Goal: Task Accomplishment & Management: Complete application form

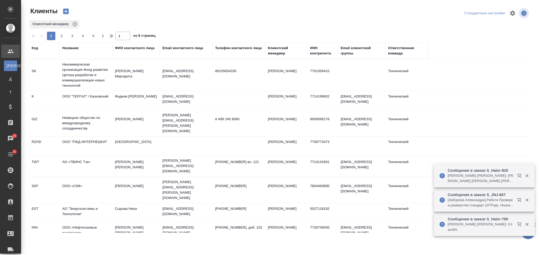
select select "RU"
click at [71, 46] on div "Название" at bounding box center [70, 47] width 16 height 5
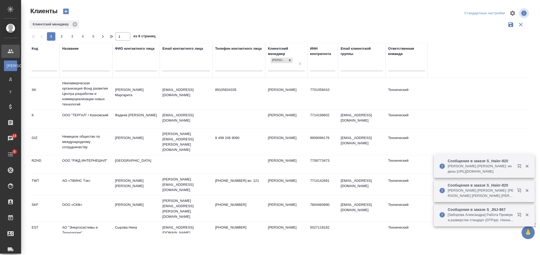
click at [72, 70] on input "text" at bounding box center [86, 67] width 48 height 7
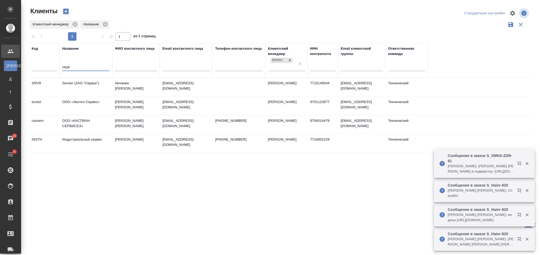
type input "серв"
click at [98, 88] on td "Servier (ЗАО "Сервье")" at bounding box center [86, 87] width 53 height 18
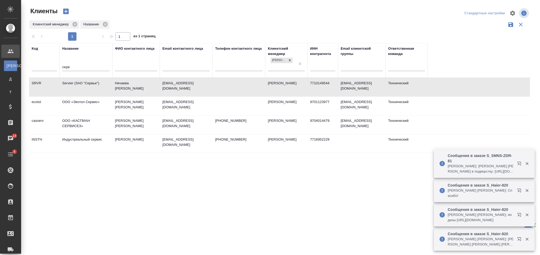
click at [98, 88] on td "Servier (ЗАО "Сервье")" at bounding box center [86, 87] width 53 height 18
click at [247, 86] on td at bounding box center [239, 87] width 53 height 18
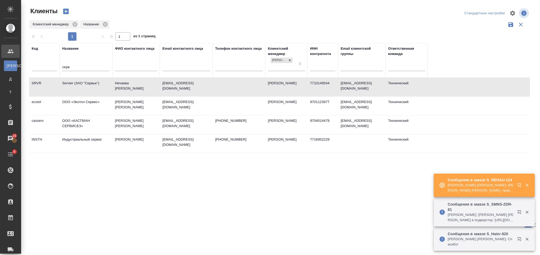
click at [70, 93] on td "Servier (ЗАО "Сервье")" at bounding box center [86, 87] width 53 height 18
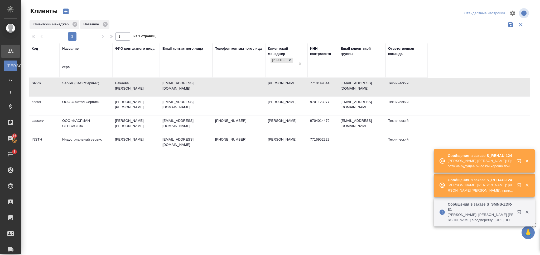
click at [70, 93] on td "Servier (ЗАО "Сервье")" at bounding box center [86, 87] width 53 height 18
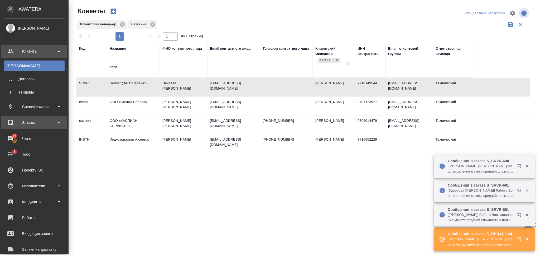
click at [29, 123] on div "Заказы" at bounding box center [34, 122] width 61 height 8
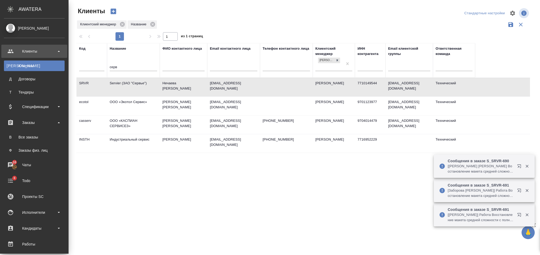
click at [33, 131] on ul "В Все заказы Ф Заказы физ. лиц" at bounding box center [34, 142] width 69 height 26
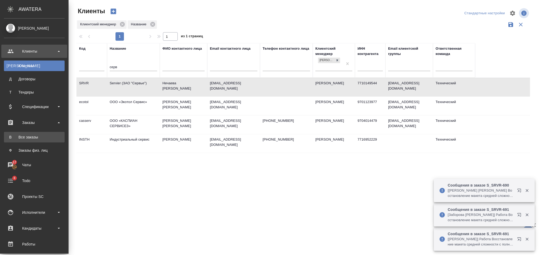
click at [34, 135] on div "Все заказы" at bounding box center [34, 136] width 55 height 5
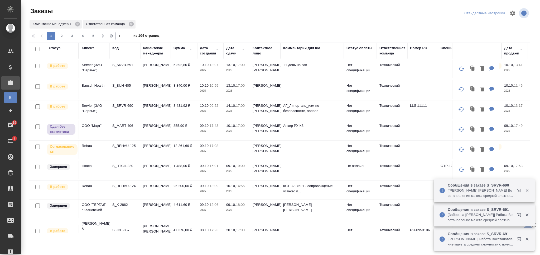
click at [86, 48] on div "Клиент" at bounding box center [88, 47] width 12 height 5
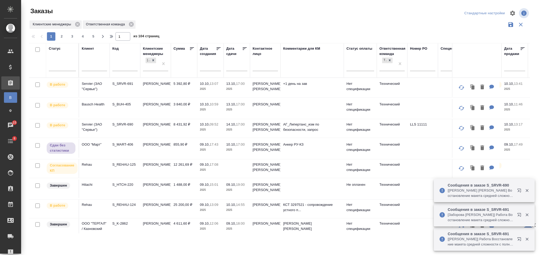
click at [95, 64] on input "text" at bounding box center [94, 67] width 25 height 7
click at [118, 63] on div at bounding box center [124, 67] width 25 height 13
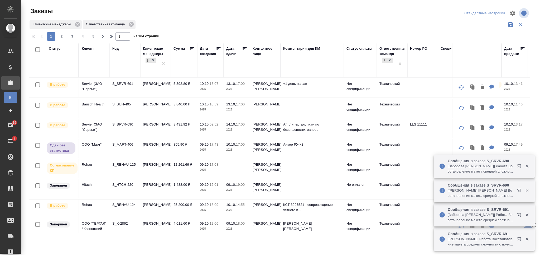
click at [123, 67] on input "text" at bounding box center [124, 67] width 25 height 7
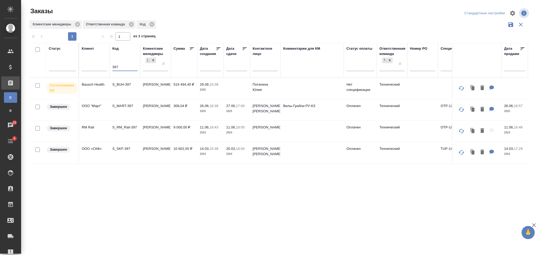
type input "397"
click at [191, 91] on td "519 494,40 ₽" at bounding box center [184, 88] width 26 height 18
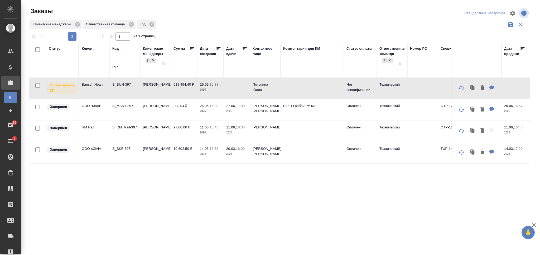
click at [191, 91] on td "519 494,40 ₽" at bounding box center [184, 88] width 26 height 18
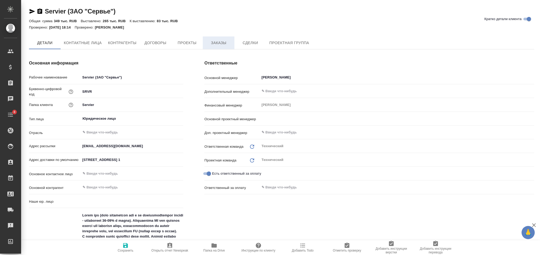
click at [221, 47] on button "Заказы" at bounding box center [219, 42] width 32 height 13
type input "(AU) Общество с ограниченной ответственностью "АЛС""
type textarea "x"
type input "[PERSON_NAME]"
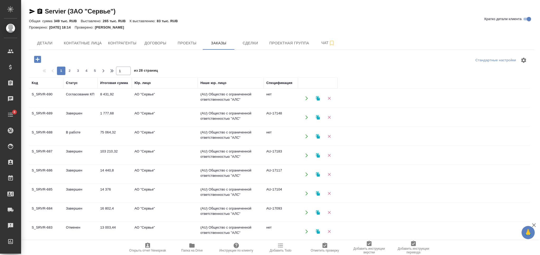
click at [39, 60] on icon "button" at bounding box center [37, 59] width 7 height 7
click at [30, 60] on button "button" at bounding box center [37, 59] width 15 height 11
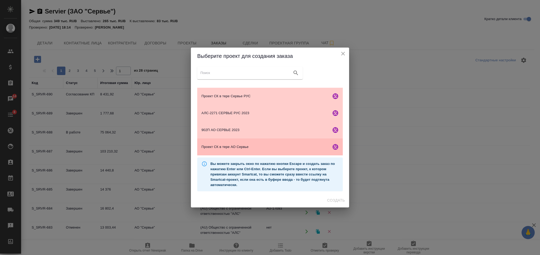
click at [252, 147] on span "Проект СК в тере АО Сервье" at bounding box center [266, 146] width 128 height 5
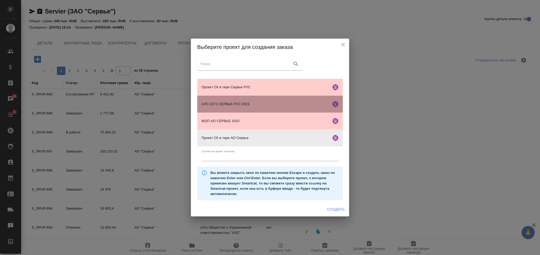
click at [247, 103] on span "АЛС-2271 СЕРВЬЕ РУС 2023" at bounding box center [266, 103] width 128 height 5
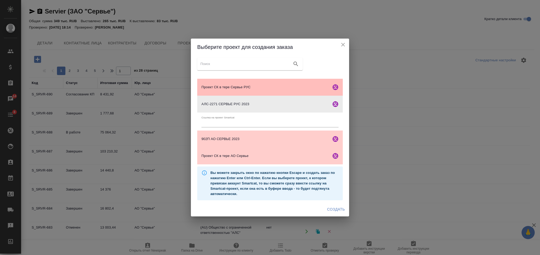
click at [265, 86] on span "Проект СК в тере Сервье РУС" at bounding box center [266, 86] width 128 height 5
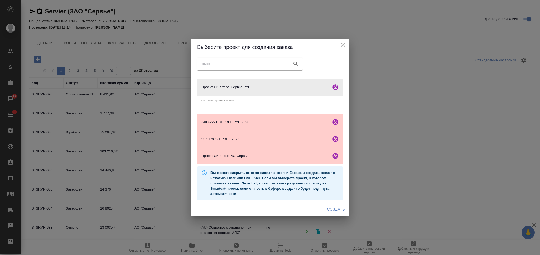
click at [329, 209] on span "Создать" at bounding box center [336, 209] width 18 height 7
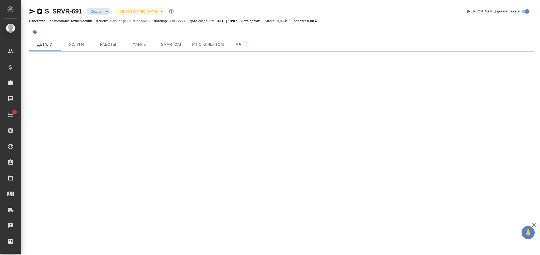
select select "RU"
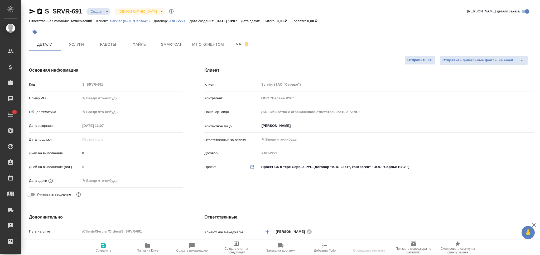
type textarea "x"
click at [275, 123] on input "Лукьянова Ольга" at bounding box center [388, 125] width 254 height 6
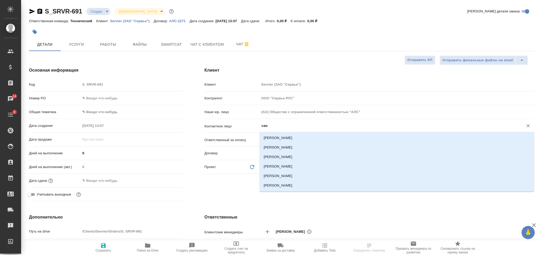
type input "санн"
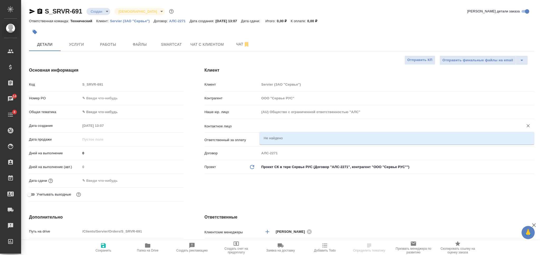
type textarea "x"
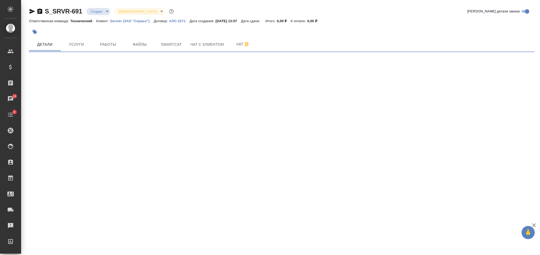
select select "RU"
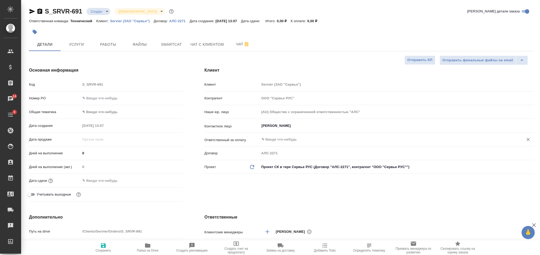
type textarea "x"
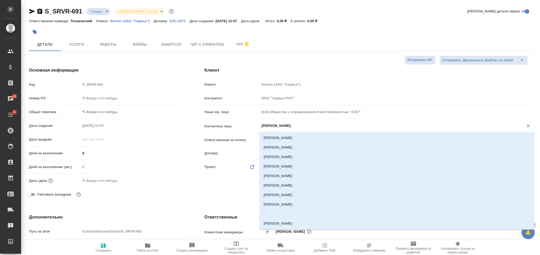
click at [304, 129] on input "Лукьянова Ольга" at bounding box center [388, 125] width 254 height 6
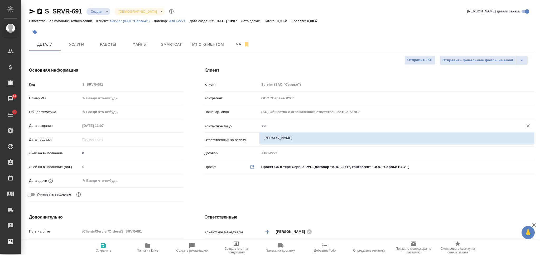
click at [298, 138] on li "Сенникова Мария" at bounding box center [397, 138] width 275 height 10
type input "Сенникова Мария"
type textarea "x"
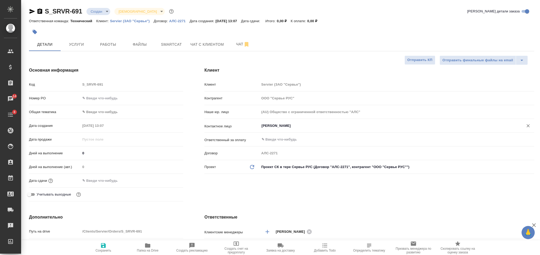
type input "Сенникова Мария"
click at [104, 247] on icon "button" at bounding box center [103, 245] width 5 height 5
type textarea "x"
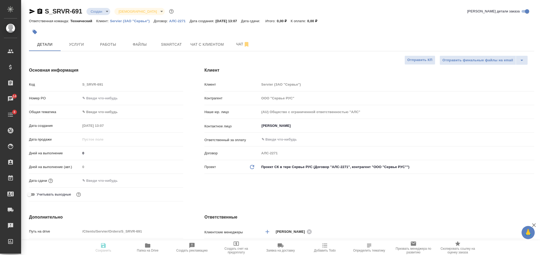
type textarea "x"
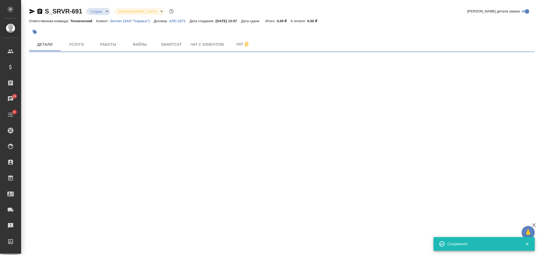
select select "RU"
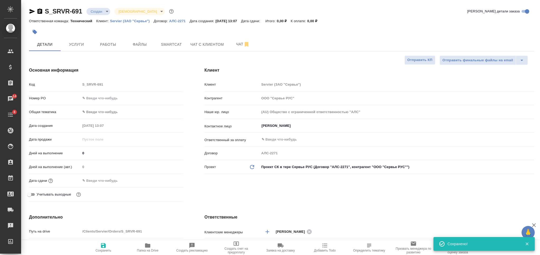
type textarea "x"
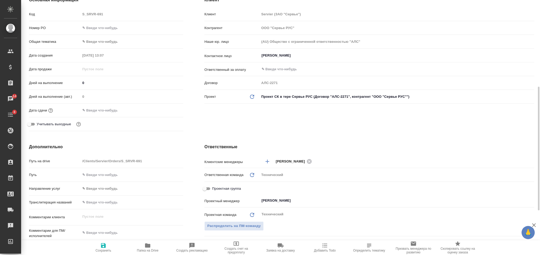
scroll to position [176, 0]
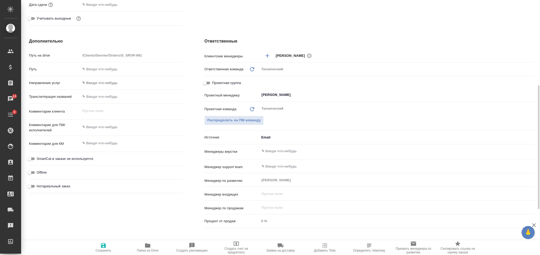
type textarea "x"
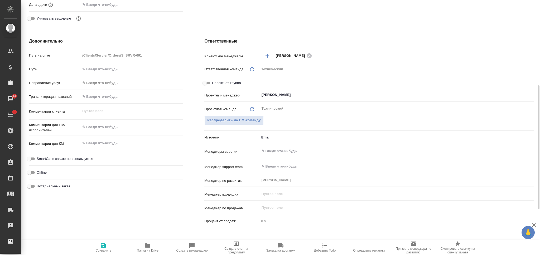
type textarea "x"
click at [124, 127] on textarea at bounding box center [131, 126] width 103 height 9
type textarea "x"
type textarea "а"
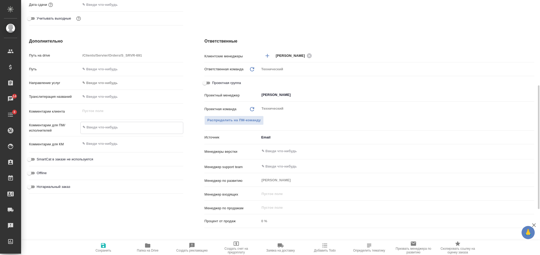
type textarea "x"
type textarea "ан"
type textarea "x"
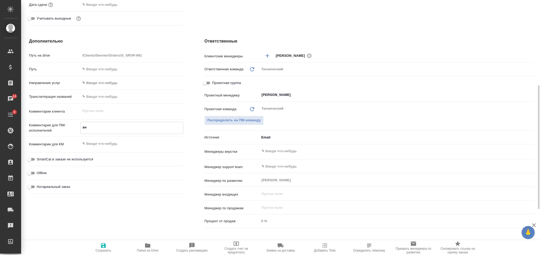
type textarea "x"
type textarea "анг"
type textarea "x"
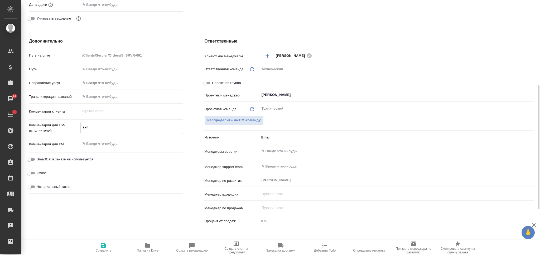
type textarea "англ"
type textarea "x"
type textarea "англ-"
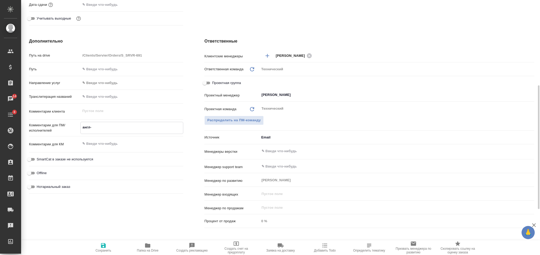
type textarea "x"
type textarea "англ-р"
type textarea "x"
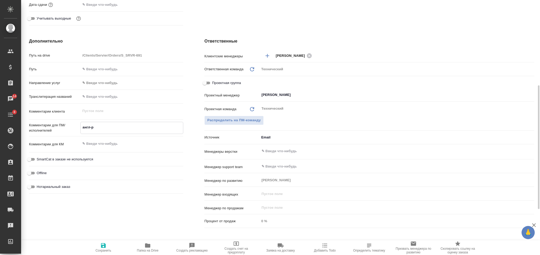
type textarea "x"
type textarea "англ-ру"
type textarea "x"
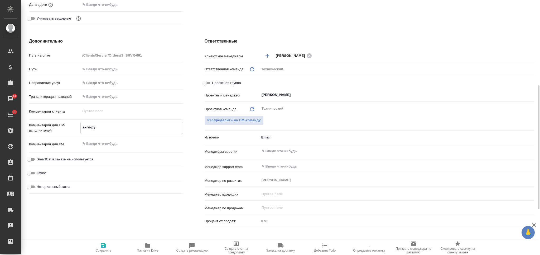
type textarea "x"
type textarea "англ-рус"
type textarea "x"
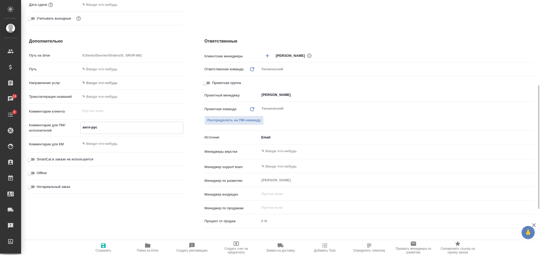
type textarea "англ-рус,"
type textarea "x"
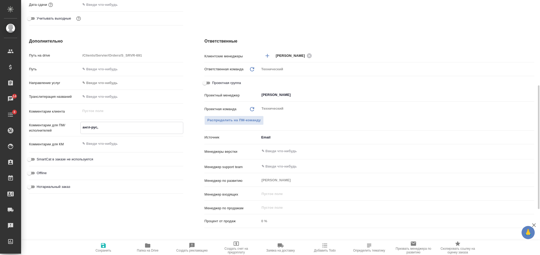
type textarea "англ-рус,"
type textarea "x"
type textarea "англ-рус, по"
type textarea "x"
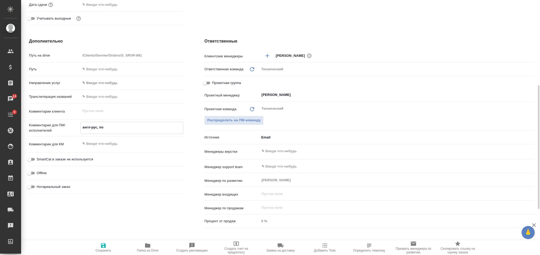
type textarea "x"
type textarea "англ-рус, пол"
type textarea "x"
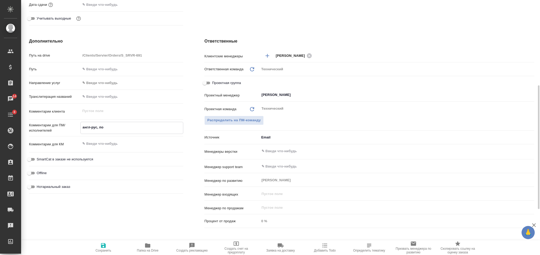
type textarea "x"
type textarea "англ-рус, поль"
type textarea "x"
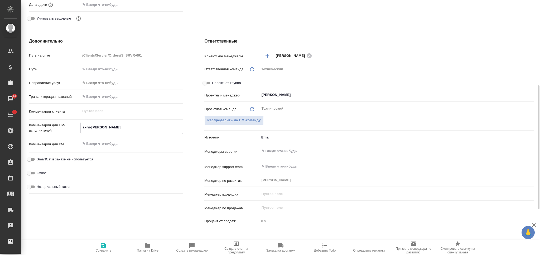
type textarea "англ-рус, поль-"
type textarea "x"
type textarea "англ-рус, поль-р"
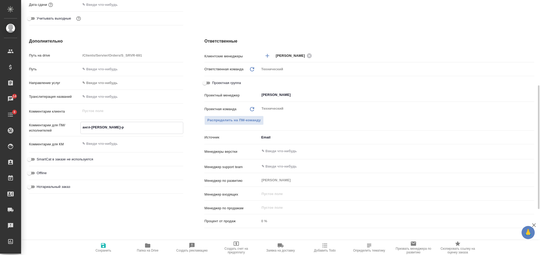
type textarea "x"
type textarea "англ-рус, поль-ру"
type textarea "x"
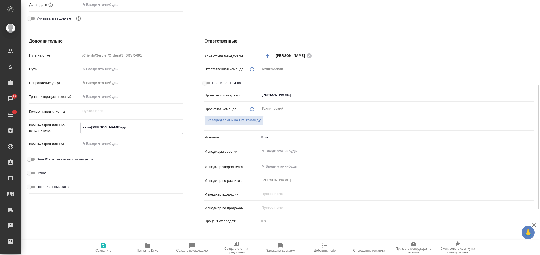
type textarea "x"
type textarea "англ-рус, поль-рус"
type textarea "x"
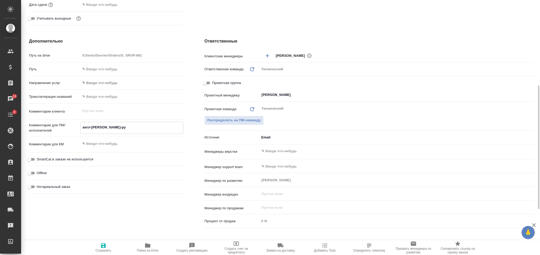
type textarea "x"
type textarea "англ-рус, поль-рус"
type textarea "x"
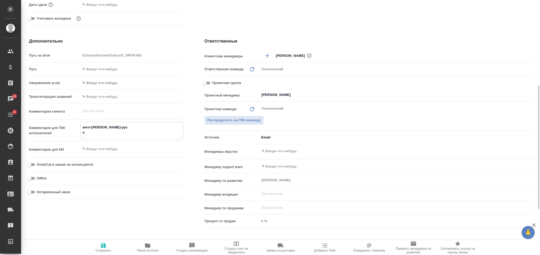
type textarea "англ-рус, поль-рус по"
type textarea "x"
type textarea "англ-рус, поль-рус под"
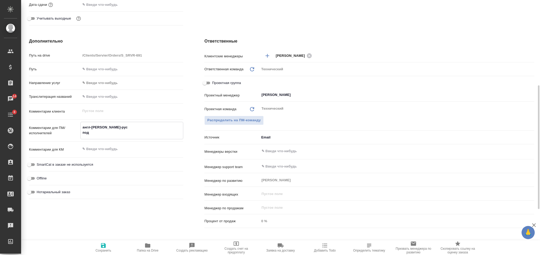
type textarea "x"
type textarea "англ-рус, поль-рус под"
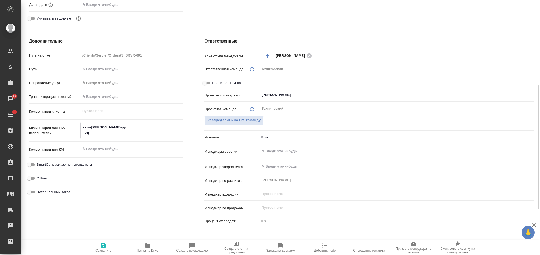
type textarea "x"
type textarea "англ-рус, поль-рус под н"
type textarea "x"
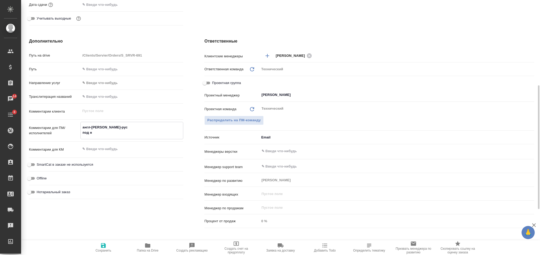
type textarea "x"
type textarea "англ-рус, поль-рус под нз"
type textarea "x"
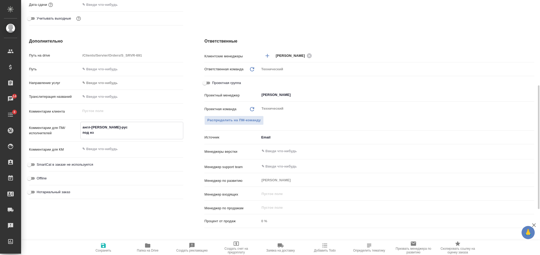
type textarea "англ-рус, поль-рус под нзп"
type textarea "x"
type textarea "англ-рус, поль-рус под нзп"
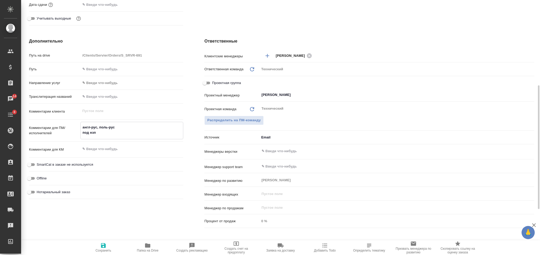
type textarea "x"
click at [277, 153] on input "text" at bounding box center [388, 151] width 254 height 6
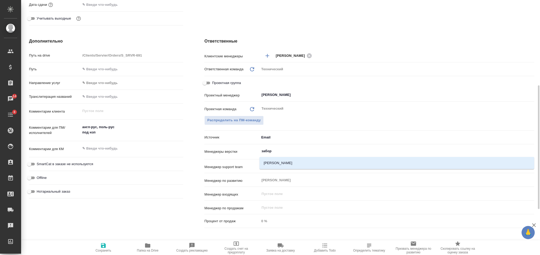
type input "заборо"
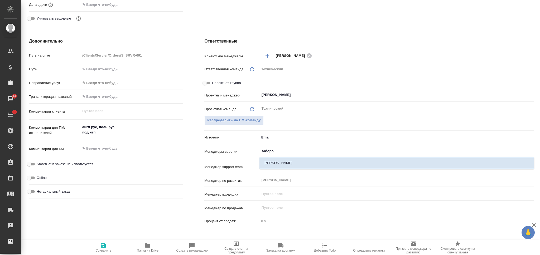
click at [277, 166] on li "Заборова Александра" at bounding box center [397, 163] width 275 height 10
type textarea "x"
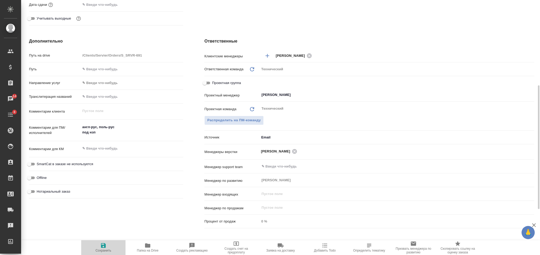
click at [103, 245] on icon "button" at bounding box center [103, 245] width 5 height 5
type textarea "x"
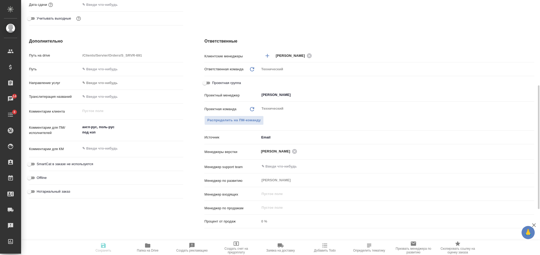
type textarea "x"
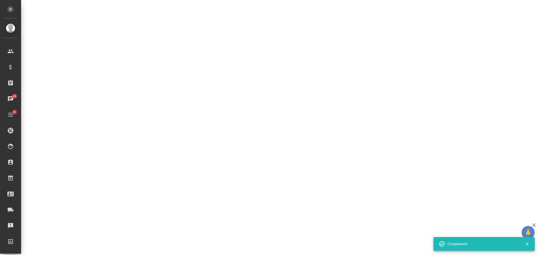
select select "RU"
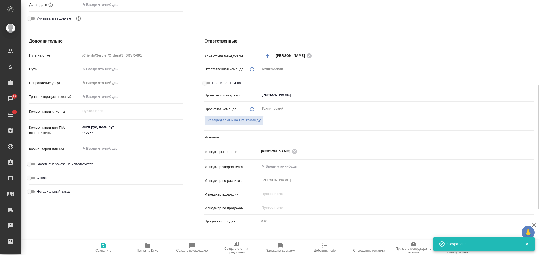
type textarea "x"
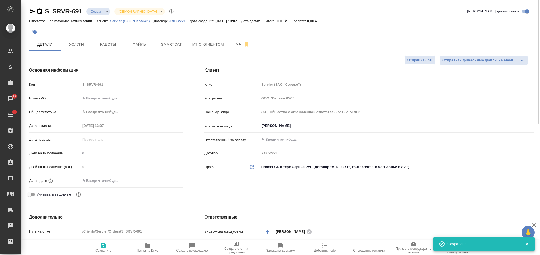
click at [101, 13] on body "🙏 .cls-1 fill:#fff; AWATERA Nikiforova Valeria Клиенты Спецификации Заказы 14 Ч…" at bounding box center [270, 127] width 540 height 255
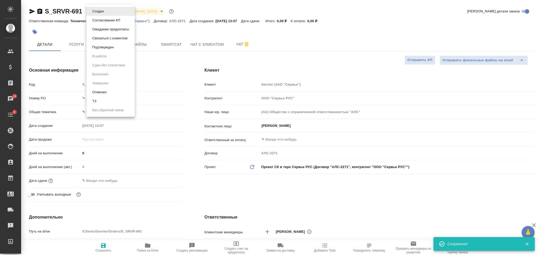
click at [165, 21] on div at bounding box center [270, 127] width 540 height 255
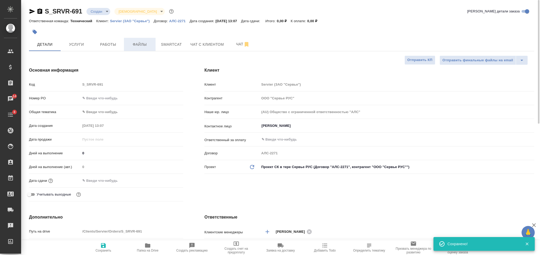
click at [137, 42] on span "Файлы" at bounding box center [139, 44] width 25 height 7
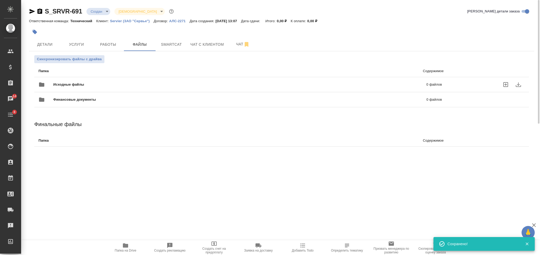
click at [120, 77] on div "Исходные файлы 0 файлов" at bounding box center [240, 84] width 414 height 23
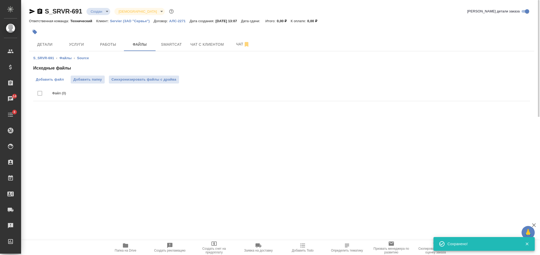
click at [48, 79] on span "Добавить файл" at bounding box center [50, 79] width 28 height 5
click at [0, 0] on input "Добавить файл" at bounding box center [0, 0] width 0 height 0
click at [52, 80] on span "Добавить файл" at bounding box center [50, 79] width 28 height 5
click at [0, 0] on input "Добавить файл" at bounding box center [0, 0] width 0 height 0
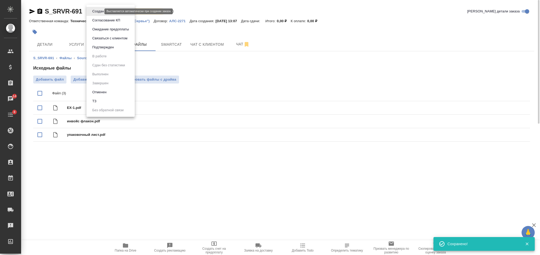
click at [94, 10] on body "🙏 .cls-1 fill:#fff; AWATERA Nikiforova Valeria Клиенты Спецификации Заказы 14 Ч…" at bounding box center [270, 127] width 540 height 255
click at [107, 102] on li "ТЗ" at bounding box center [111, 101] width 48 height 9
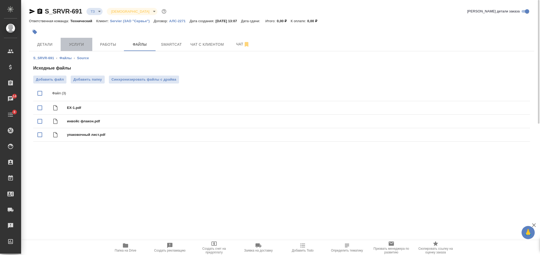
click at [81, 48] on button "Услуги" at bounding box center [77, 44] width 32 height 13
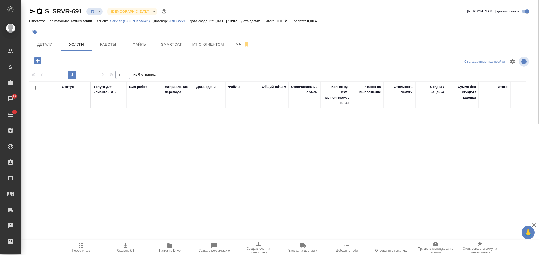
click at [41, 64] on icon "button" at bounding box center [37, 60] width 9 height 9
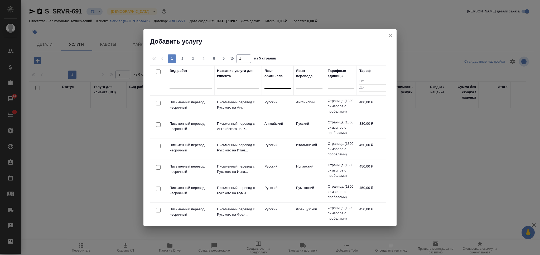
click at [271, 84] on div at bounding box center [278, 83] width 26 height 8
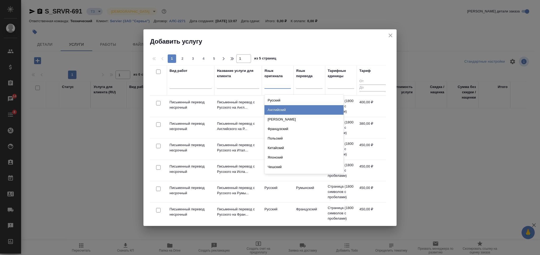
click at [272, 112] on div "Английский" at bounding box center [304, 110] width 79 height 10
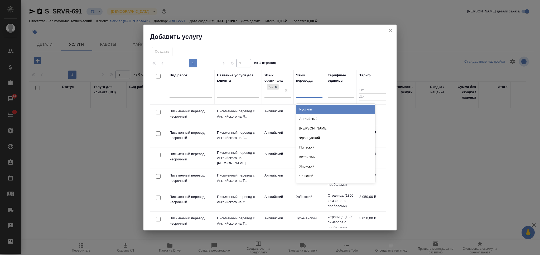
click at [308, 91] on div at bounding box center [309, 92] width 26 height 8
click at [308, 110] on div "Русский" at bounding box center [335, 110] width 79 height 10
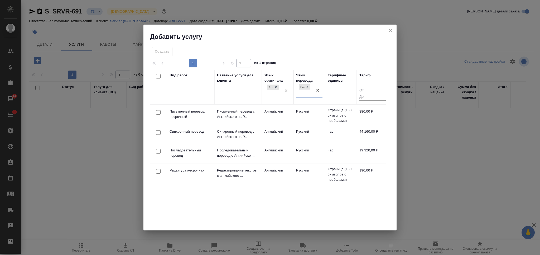
click at [159, 112] on input "checkbox" at bounding box center [158, 112] width 4 height 4
checkbox input "true"
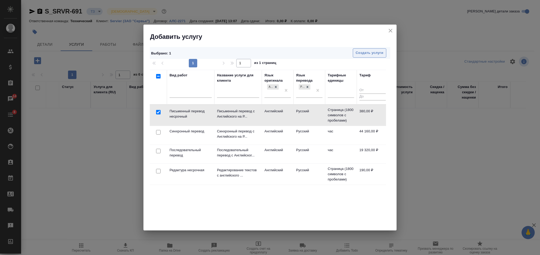
click at [370, 55] on span "Создать услуги" at bounding box center [370, 53] width 28 height 6
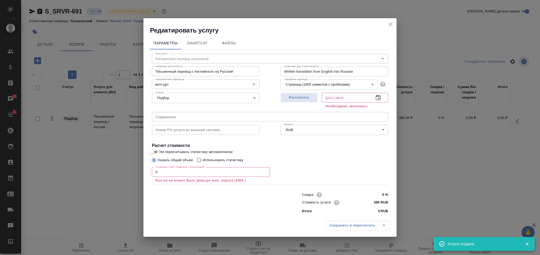
click at [391, 22] on icon "close" at bounding box center [391, 24] width 6 height 6
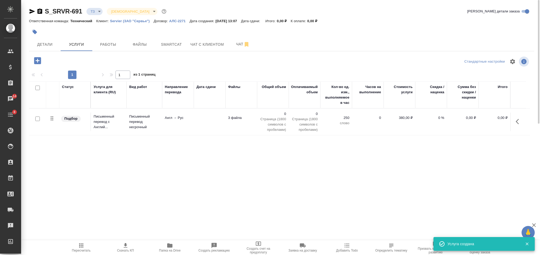
click at [39, 60] on icon "button" at bounding box center [37, 60] width 7 height 7
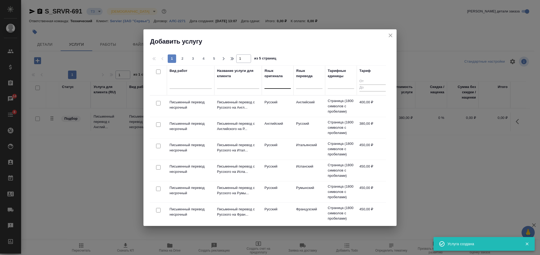
click at [276, 82] on div at bounding box center [278, 83] width 26 height 8
type input "поль"
click at [275, 97] on div "Польский" at bounding box center [304, 101] width 79 height 10
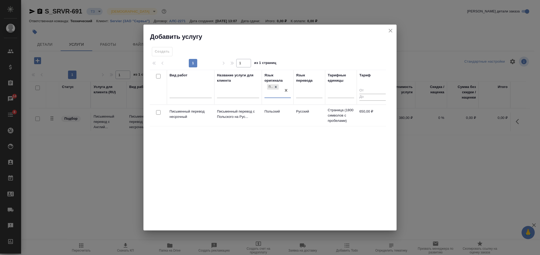
click at [157, 112] on input "checkbox" at bounding box center [158, 112] width 4 height 4
checkbox input "true"
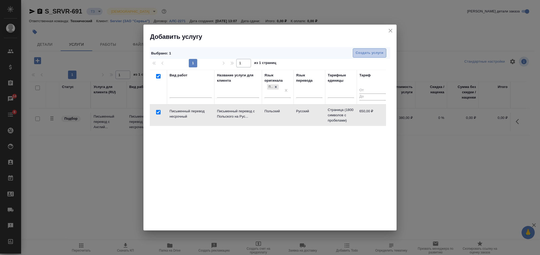
click at [357, 48] on button "Создать услуги" at bounding box center [370, 52] width 34 height 9
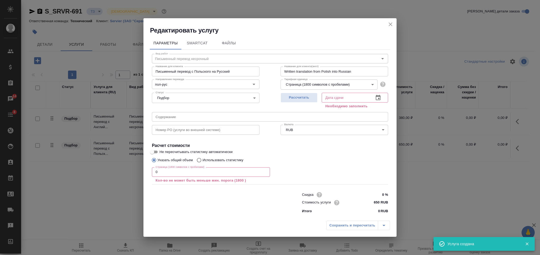
click at [390, 27] on button "close" at bounding box center [391, 24] width 8 height 8
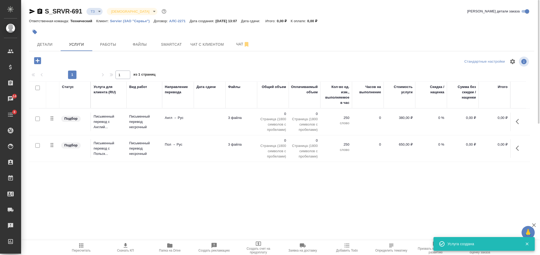
click at [40, 63] on icon "button" at bounding box center [37, 60] width 7 height 7
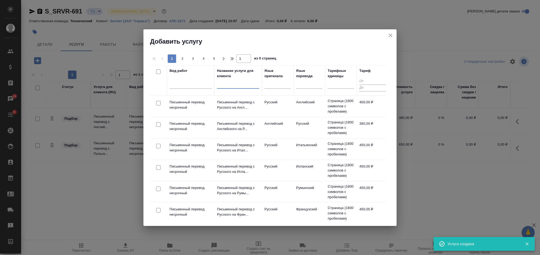
click at [226, 84] on input "text" at bounding box center [238, 85] width 42 height 7
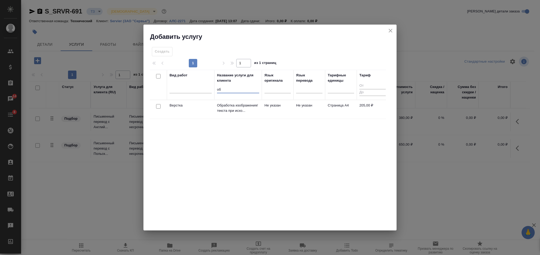
type input "об"
click at [156, 107] on input "checkbox" at bounding box center [158, 106] width 4 height 4
checkbox input "true"
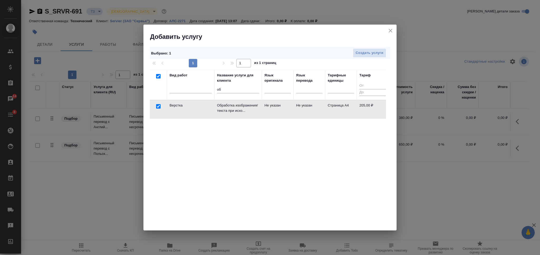
checkbox input "true"
click at [363, 53] on span "Создать услуги" at bounding box center [370, 53] width 28 height 6
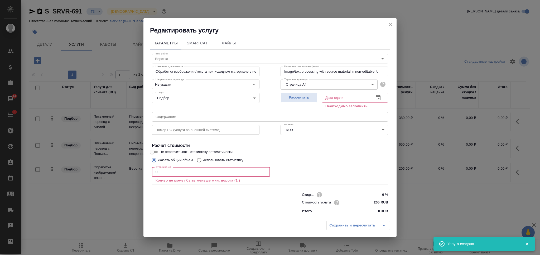
drag, startPoint x: 158, startPoint y: 176, endPoint x: 149, endPoint y: 176, distance: 9.5
click at [149, 176] on div "Параметры SmartCat Файлы Вид работ Верстка Вид работ Название для клиента Обраб…" at bounding box center [270, 126] width 253 height 183
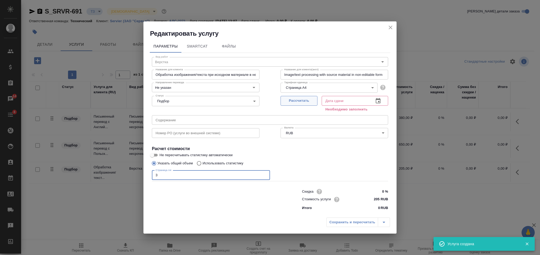
type input "3"
click at [314, 98] on span "Рассчитать" at bounding box center [299, 101] width 31 height 6
type input "10.10.2025 13:09"
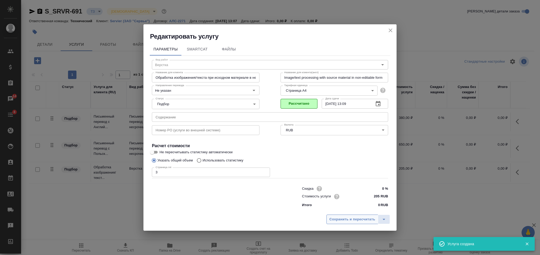
click at [344, 222] on button "Сохранить и пересчитать" at bounding box center [353, 219] width 52 height 10
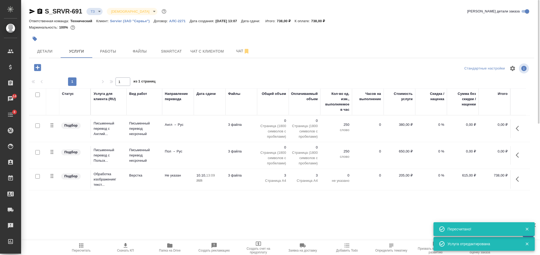
click at [38, 69] on icon "button" at bounding box center [37, 67] width 7 height 7
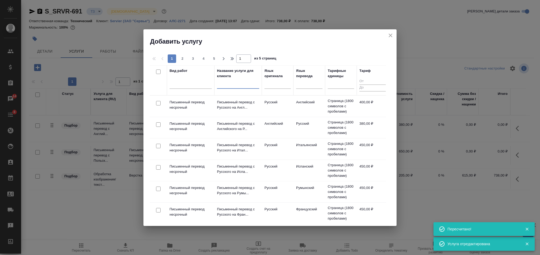
click at [230, 84] on input "text" at bounding box center [238, 85] width 42 height 7
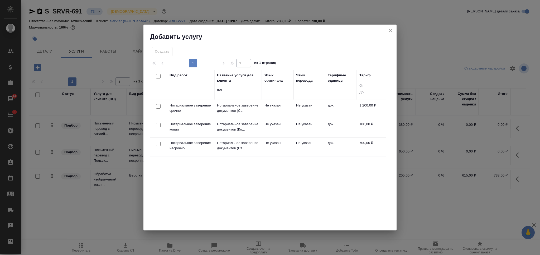
type input "нот"
click at [158, 144] on input "checkbox" at bounding box center [158, 143] width 4 height 4
checkbox input "true"
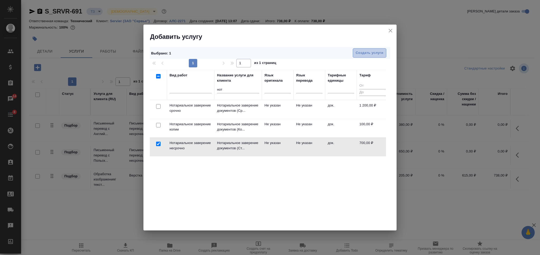
click at [361, 50] on span "Создать услуги" at bounding box center [370, 53] width 28 height 6
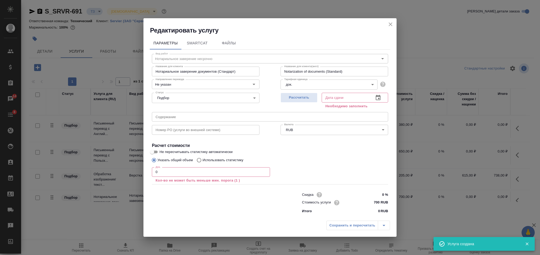
drag, startPoint x: 163, startPoint y: 177, endPoint x: 154, endPoint y: 176, distance: 9.0
click at [154, 176] on div "Док. 0 Док. Кол-во не может быть меньше мин. порога (1 )" at bounding box center [211, 175] width 118 height 16
drag, startPoint x: 158, startPoint y: 173, endPoint x: 151, endPoint y: 173, distance: 7.4
click at [151, 173] on div "Вид работ Нотариальное заверение несрочно Вид работ Название для клиента Нотари…" at bounding box center [270, 133] width 241 height 166
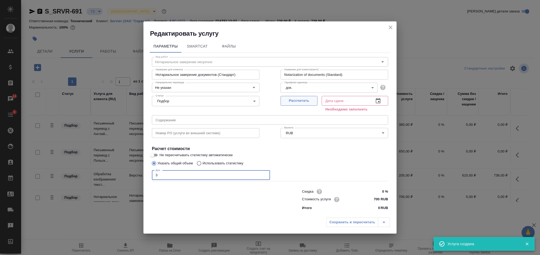
type input "3"
click at [289, 104] on button "Рассчитать" at bounding box center [299, 101] width 37 height 10
type input "10.10.2025 13:45"
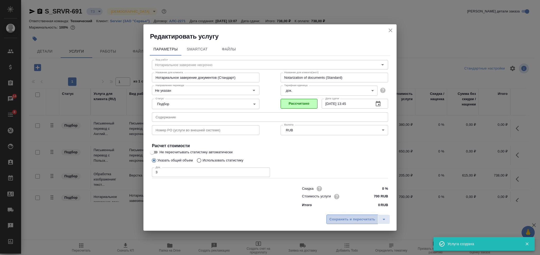
click at [341, 220] on span "Сохранить и пересчитать" at bounding box center [353, 219] width 46 height 6
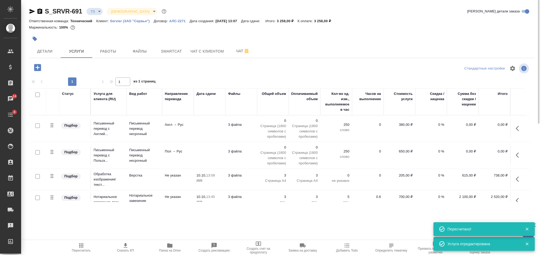
click at [35, 124] on input "checkbox" at bounding box center [37, 125] width 4 height 4
checkbox input "true"
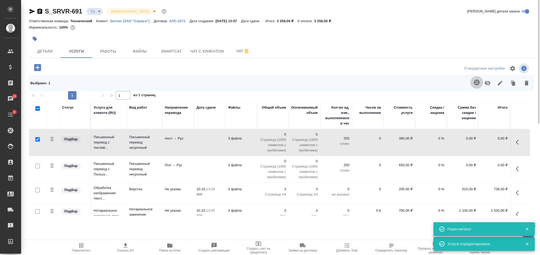
click at [475, 83] on icon "button" at bounding box center [477, 82] width 6 height 6
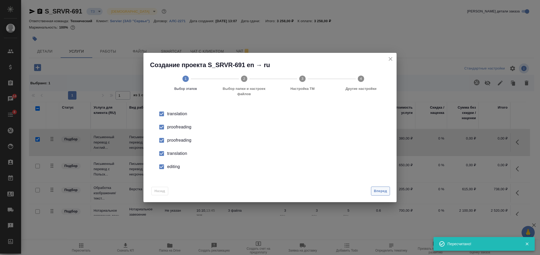
click at [385, 193] on span "Вперед" at bounding box center [380, 191] width 13 height 6
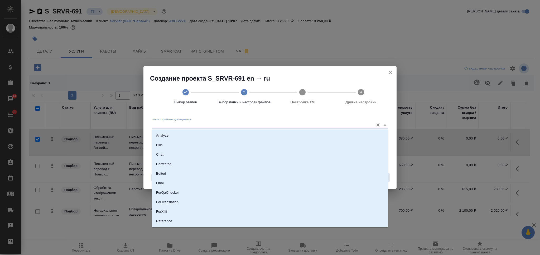
click at [250, 125] on input "Папка с файлами для перевода" at bounding box center [262, 125] width 220 height 6
click at [184, 201] on li "Source" at bounding box center [270, 203] width 236 height 10
type input "Source"
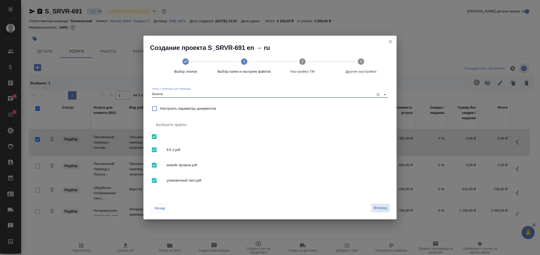
click at [156, 149] on input "checkbox" at bounding box center [154, 149] width 11 height 11
checkbox input "false"
click at [382, 209] on span "Вперед" at bounding box center [380, 208] width 13 height 6
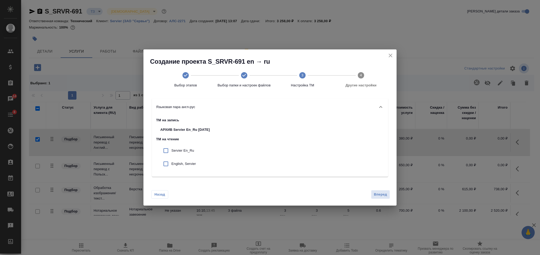
click at [166, 150] on input "checkbox" at bounding box center [165, 150] width 11 height 11
checkbox input "true"
click at [164, 165] on input "checkbox" at bounding box center [165, 163] width 11 height 11
checkbox input "true"
click at [373, 188] on div "Назад Вперед" at bounding box center [270, 193] width 253 height 25
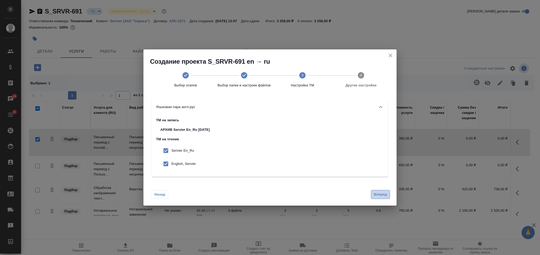
click at [372, 192] on button "Вперед" at bounding box center [380, 194] width 19 height 9
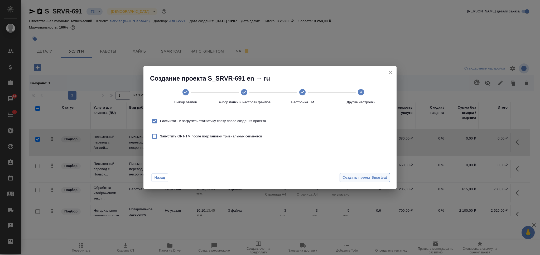
click at [360, 179] on span "Создать проект Smartcat" at bounding box center [365, 177] width 45 height 6
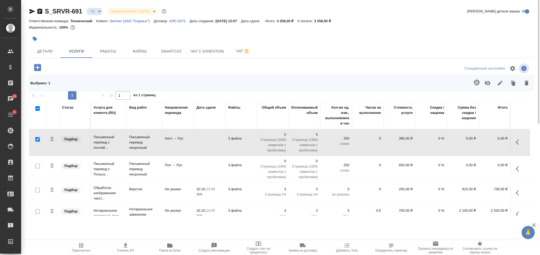
click at [38, 139] on input "checkbox" at bounding box center [37, 139] width 4 height 4
checkbox input "false"
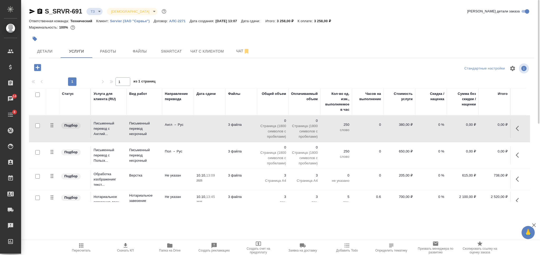
click at [37, 152] on input "checkbox" at bounding box center [37, 152] width 4 height 4
checkbox input "true"
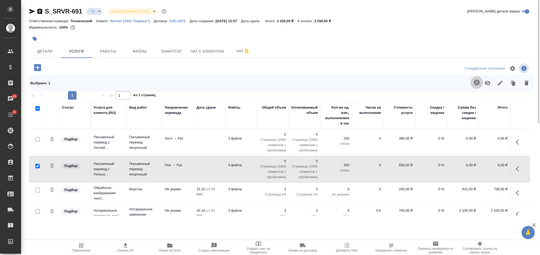
click at [478, 79] on button "button" at bounding box center [477, 82] width 13 height 13
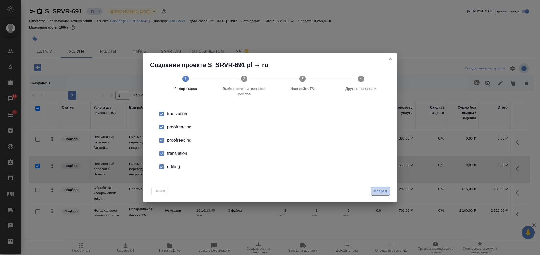
click at [383, 193] on span "Вперед" at bounding box center [380, 191] width 13 height 6
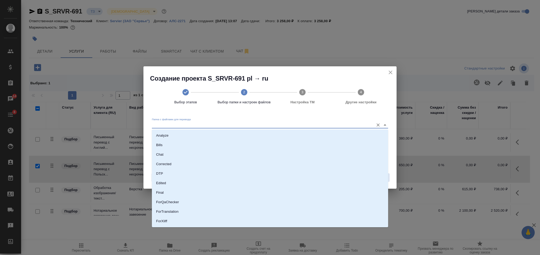
click at [271, 126] on input "Папка с файлами для перевода" at bounding box center [262, 125] width 220 height 6
click at [247, 200] on li "Source" at bounding box center [270, 203] width 236 height 10
type input "Source"
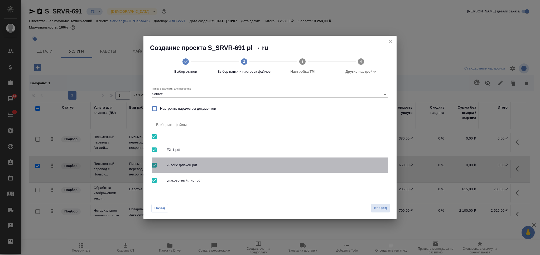
click at [150, 164] on input "checkbox" at bounding box center [154, 164] width 11 height 11
checkbox input "false"
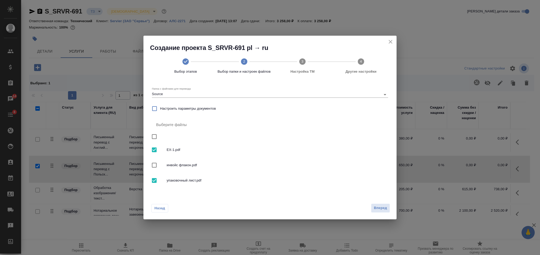
click at [153, 176] on input "checkbox" at bounding box center [154, 180] width 11 height 11
checkbox input "false"
click at [378, 207] on span "Вперед" at bounding box center [380, 208] width 13 height 6
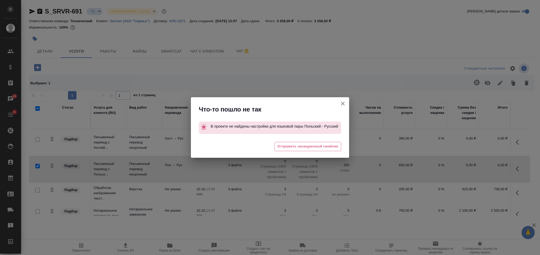
click at [339, 101] on button "[PERSON_NAME] детали заказа" at bounding box center [343, 103] width 13 height 13
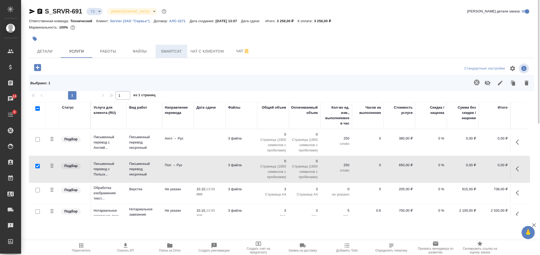
click at [171, 51] on span "Smartcat" at bounding box center [171, 51] width 25 height 7
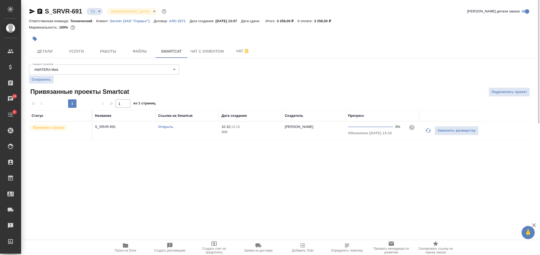
click at [164, 127] on link "Открыть" at bounding box center [165, 127] width 15 height 4
click at [42, 9] on icon "button" at bounding box center [39, 10] width 5 height 5
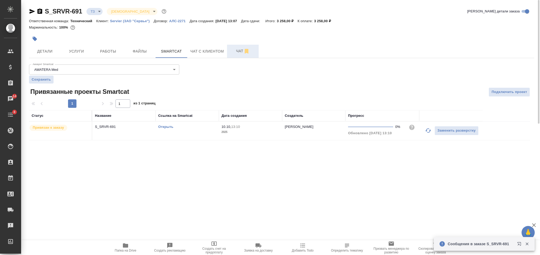
click at [235, 49] on span "Чат" at bounding box center [242, 51] width 25 height 7
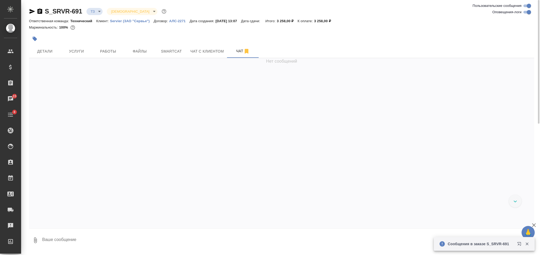
scroll to position [82, 0]
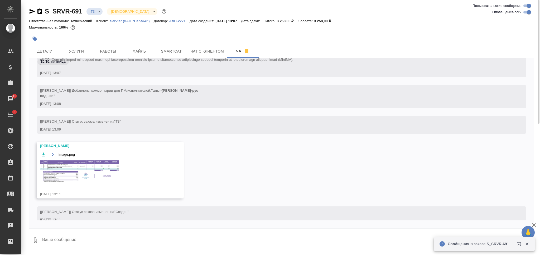
click at [103, 172] on img at bounding box center [79, 171] width 79 height 22
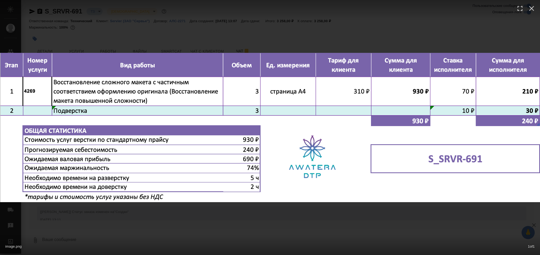
drag, startPoint x: 252, startPoint y: 221, endPoint x: 261, endPoint y: 208, distance: 16.0
click at [253, 221] on div "image.png 1 of 1" at bounding box center [270, 127] width 540 height 255
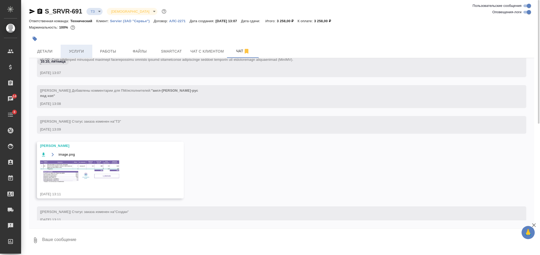
click at [80, 52] on span "Услуги" at bounding box center [76, 51] width 25 height 7
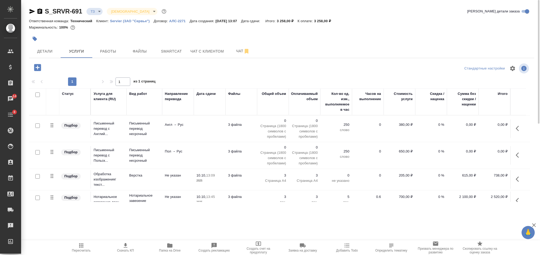
click at [213, 130] on td at bounding box center [210, 128] width 32 height 18
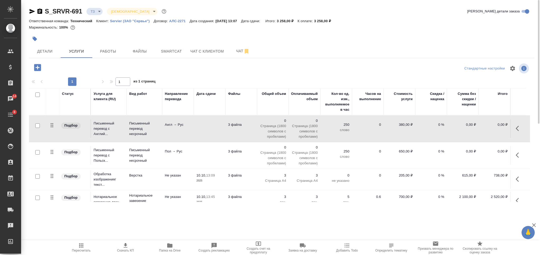
click at [213, 130] on td at bounding box center [210, 128] width 32 height 18
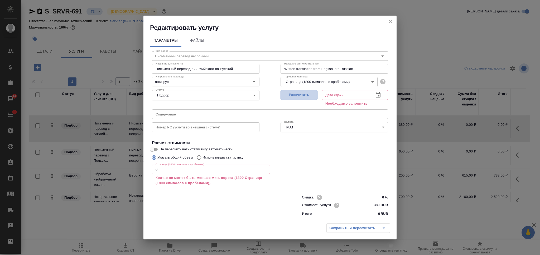
click at [297, 97] on span "Рассчитать" at bounding box center [299, 95] width 31 height 6
type input "10.10.2025 13:12"
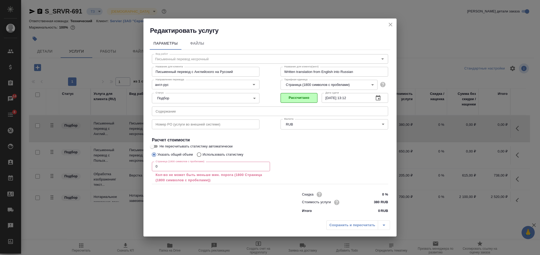
click at [344, 156] on div "Указать общий объем Использовать статистику" at bounding box center [270, 154] width 236 height 10
drag, startPoint x: 165, startPoint y: 167, endPoint x: 145, endPoint y: 165, distance: 19.8
click at [145, 165] on div "Параметры Файлы Вид работ Письменный перевод несрочный Вид работ Название для к…" at bounding box center [270, 126] width 253 height 183
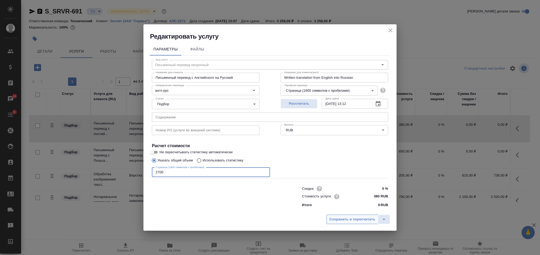
type input "2700"
click at [345, 216] on span "Сохранить и пересчитать" at bounding box center [353, 219] width 46 height 6
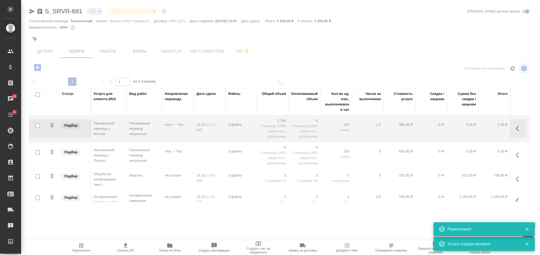
type input "new"
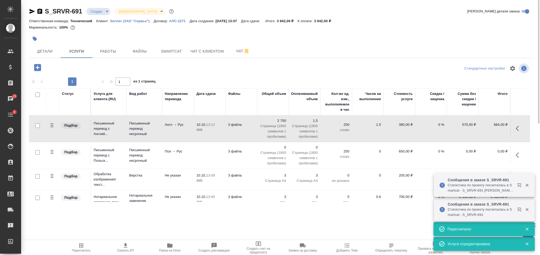
click at [195, 156] on td at bounding box center [210, 155] width 32 height 18
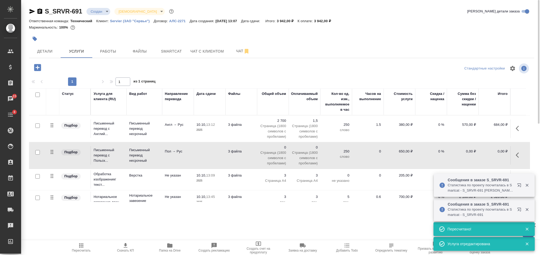
click at [196, 156] on td at bounding box center [210, 155] width 32 height 18
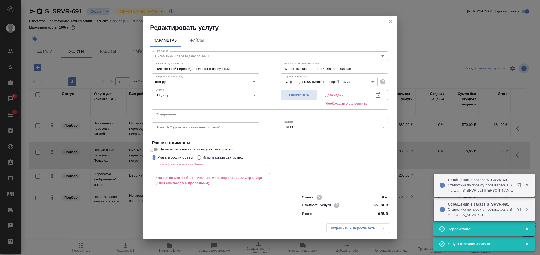
drag, startPoint x: 158, startPoint y: 172, endPoint x: 129, endPoint y: 171, distance: 28.8
click at [129, 171] on div "Редактировать услугу Параметры Файлы Вид работ Письменный перевод несрочный Вид…" at bounding box center [270, 127] width 540 height 255
paste input "3349"
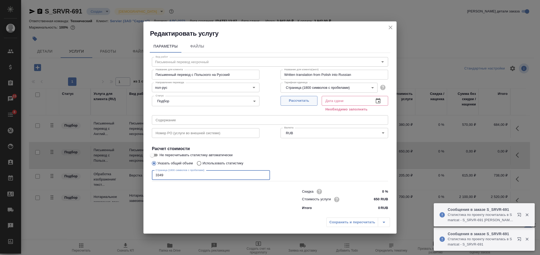
type input "3349"
click at [296, 99] on span "Рассчитать" at bounding box center [299, 101] width 31 height 6
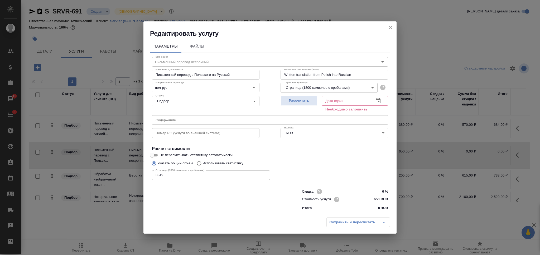
type input "10.10.2025 15:04"
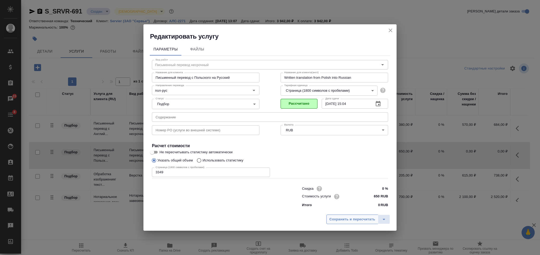
click at [341, 220] on span "Сохранить и пересчитать" at bounding box center [353, 219] width 46 height 6
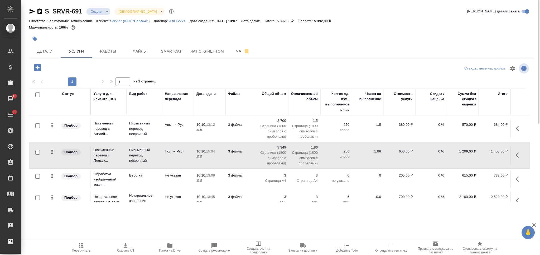
click at [78, 251] on span "Пересчитать" at bounding box center [81, 250] width 19 height 4
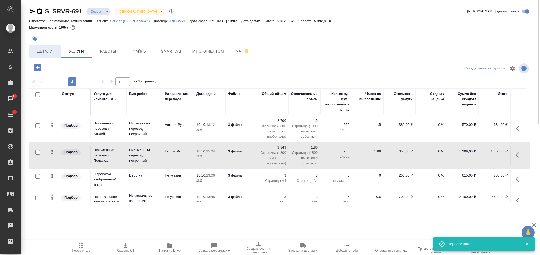
click at [53, 49] on span "Детали" at bounding box center [44, 51] width 25 height 7
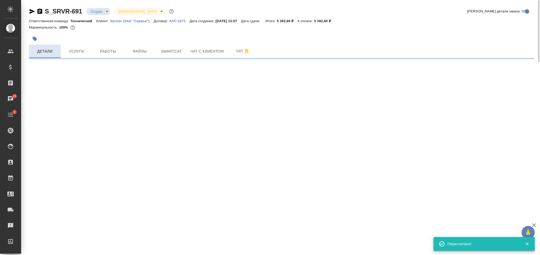
select select "RU"
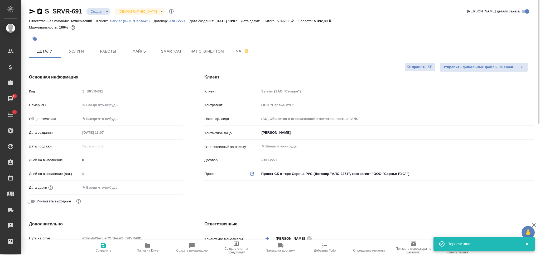
type textarea "x"
click at [84, 53] on span "Услуги" at bounding box center [76, 51] width 25 height 7
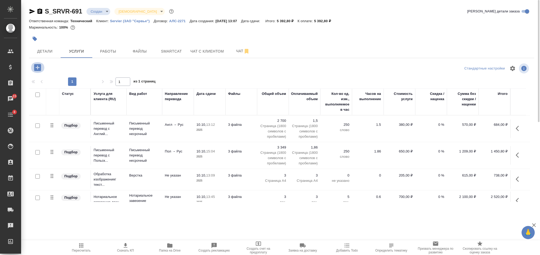
click at [38, 66] on icon "button" at bounding box center [37, 67] width 7 height 7
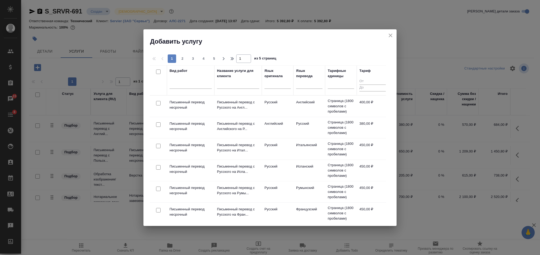
click at [230, 87] on input "text" at bounding box center [238, 85] width 42 height 7
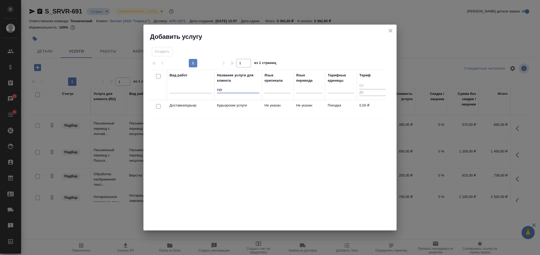
type input "кур"
click at [387, 31] on button "close" at bounding box center [391, 31] width 8 height 8
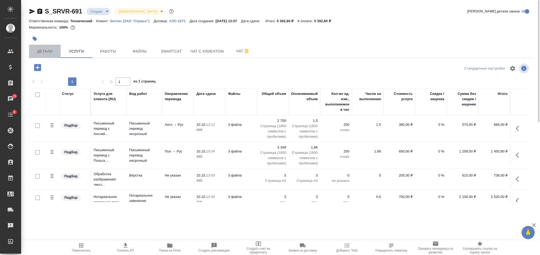
click at [42, 53] on span "Детали" at bounding box center [44, 51] width 25 height 7
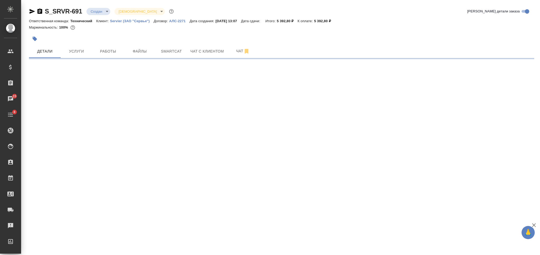
select select "RU"
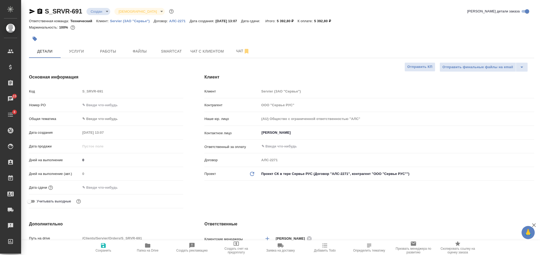
type textarea "x"
click at [99, 250] on span "Сохранить" at bounding box center [104, 250] width 16 height 4
type textarea "x"
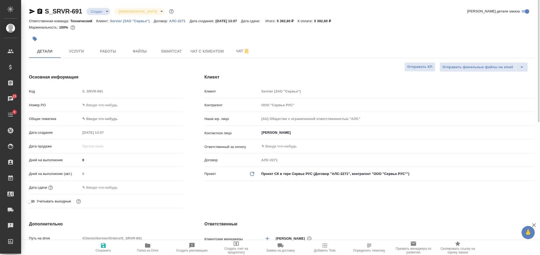
type textarea "x"
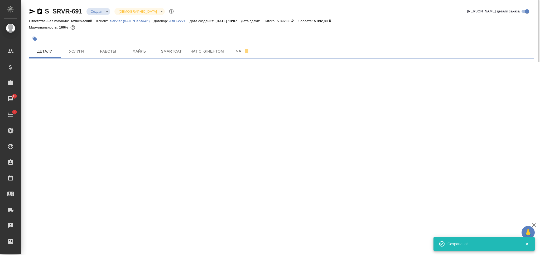
select select "RU"
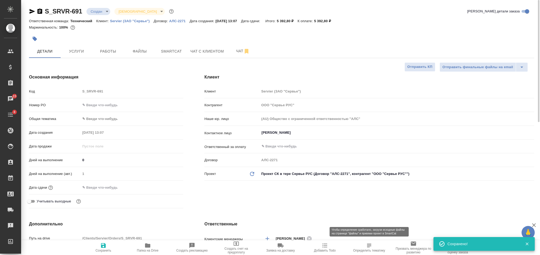
type textarea "x"
click at [362, 248] on span "Определить тематику" at bounding box center [369, 247] width 38 height 10
type textarea "x"
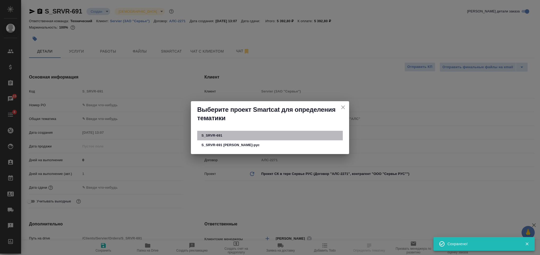
click at [251, 136] on span "S_SRVR-691" at bounding box center [270, 135] width 137 height 5
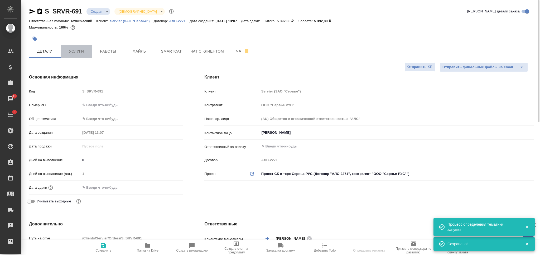
click at [79, 52] on span "Услуги" at bounding box center [76, 51] width 25 height 7
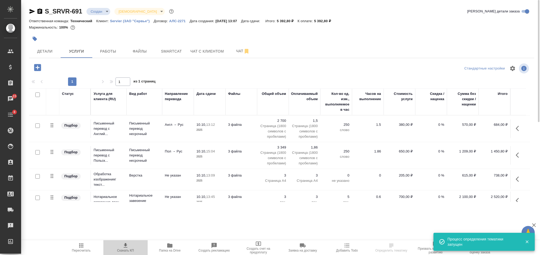
click at [133, 247] on span "Скачать КП" at bounding box center [126, 247] width 38 height 10
click at [39, 12] on icon "button" at bounding box center [39, 10] width 5 height 5
drag, startPoint x: 339, startPoint y: 20, endPoint x: 321, endPoint y: 20, distance: 17.9
click at [321, 20] on div "Ответственная команда: Технический Клиент: Servier (ЗАО "Сервье") Договор: АЛС-…" at bounding box center [282, 21] width 506 height 6
copy p "5 392,80 ₽"
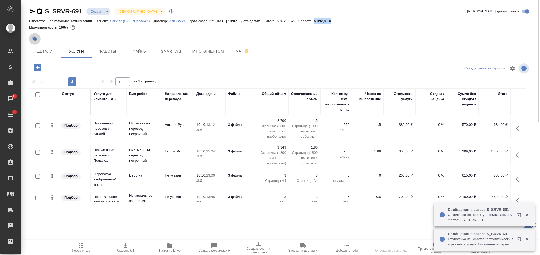
click at [36, 39] on icon "button" at bounding box center [35, 39] width 4 height 4
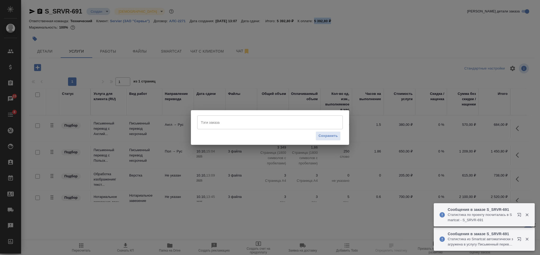
click at [221, 120] on input "Тэги заказа" at bounding box center [265, 122] width 131 height 9
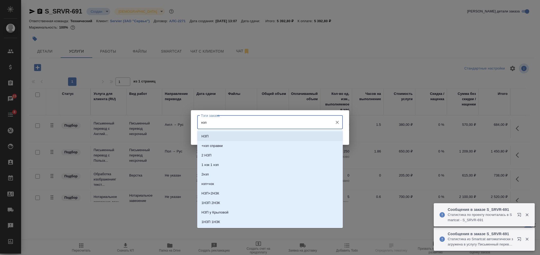
click at [220, 137] on li "НЗП" at bounding box center [270, 136] width 146 height 10
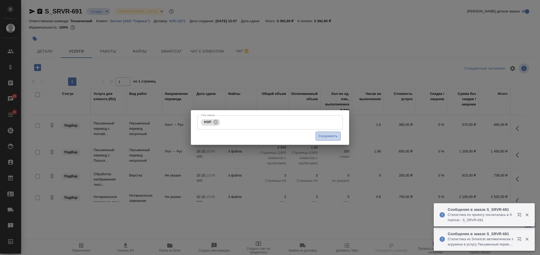
click at [327, 137] on span "Сохранить" at bounding box center [328, 136] width 19 height 6
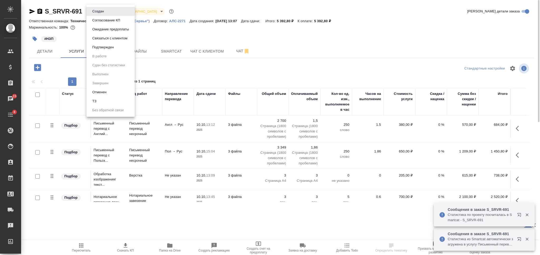
click at [98, 11] on body "🙏 .cls-1 fill:#fff; AWATERA Nikiforova Valeria Клиенты Спецификации Заказы 15 Ч…" at bounding box center [270, 127] width 540 height 255
click at [117, 22] on button "Согласование КП" at bounding box center [106, 20] width 31 height 6
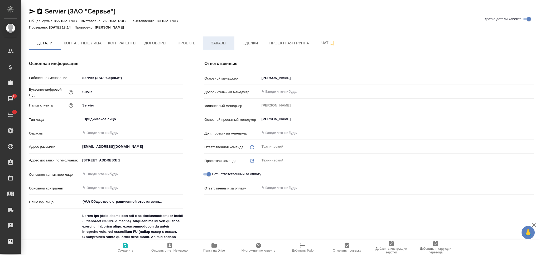
click at [220, 43] on span "Заказы" at bounding box center [218, 43] width 25 height 7
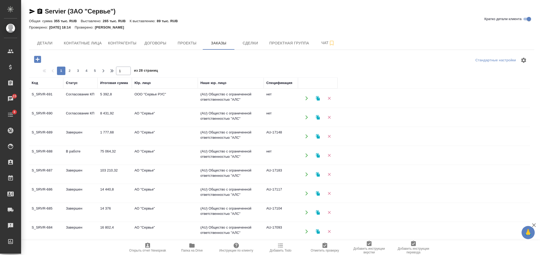
click at [116, 113] on td "8 431,92" at bounding box center [115, 117] width 34 height 18
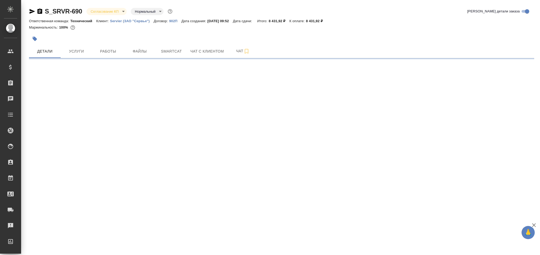
select select "RU"
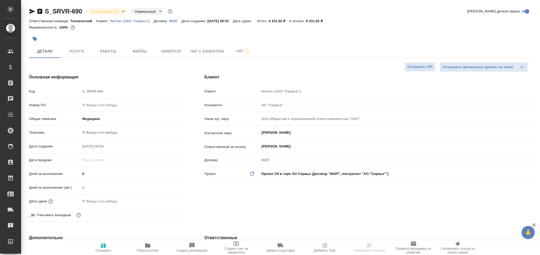
type textarea "x"
select select "RU"
type textarea "x"
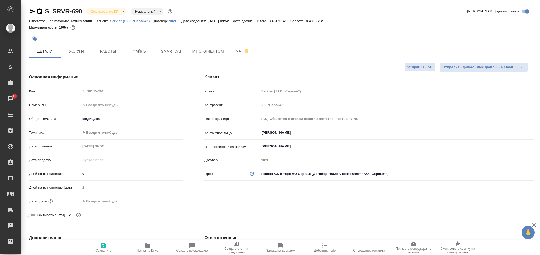
type textarea "x"
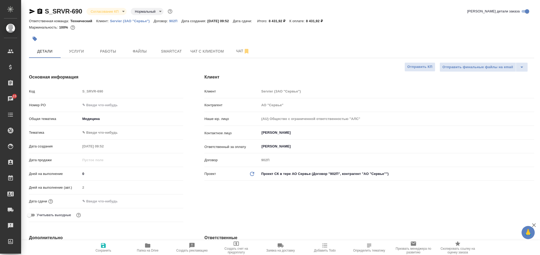
type textarea "x"
click at [99, 199] on input "text" at bounding box center [103, 201] width 46 height 8
type textarea "x"
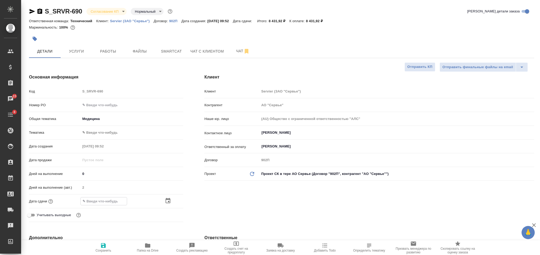
type textarea "x"
type input "1_.__.____ __:__"
type textarea "x"
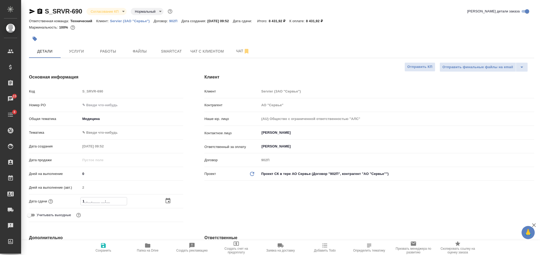
type textarea "x"
type input "14.__.____ __:__"
type textarea "x"
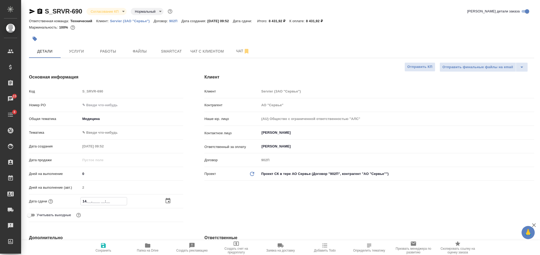
type textarea "x"
type input "14.1_.____ __:__"
type textarea "x"
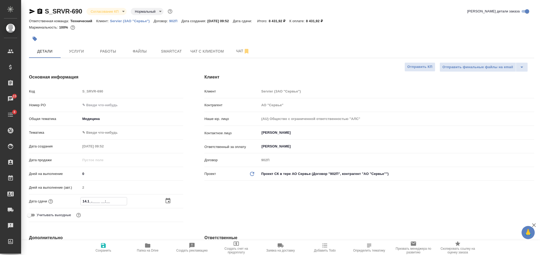
type textarea "x"
type input "14.10.____ __:__"
type textarea "x"
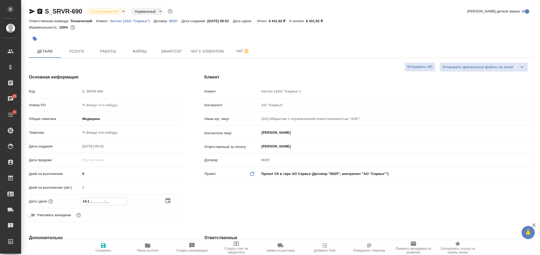
type textarea "x"
type input "14.10.2___ __:__"
type textarea "x"
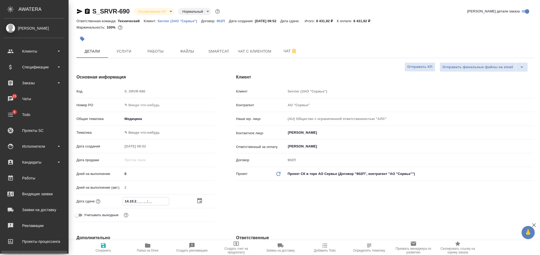
type input "14.10.20__ __:__"
type textarea "x"
type input "14.10.202_ __:__"
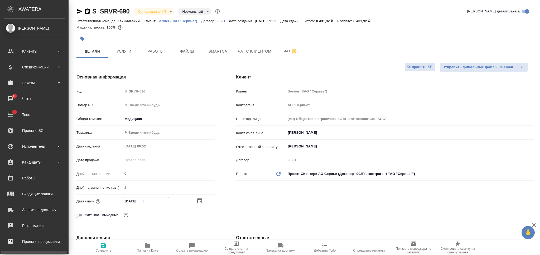
type textarea "x"
type input "14.10.2025 __:__"
type textarea "x"
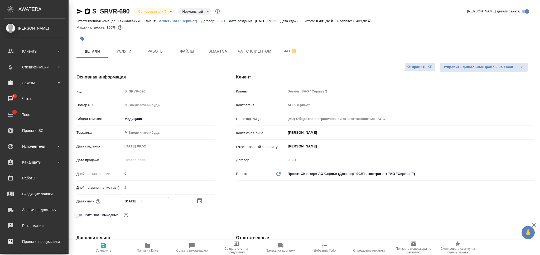
type textarea "x"
type input "14.10.2025 1_:__"
type textarea "x"
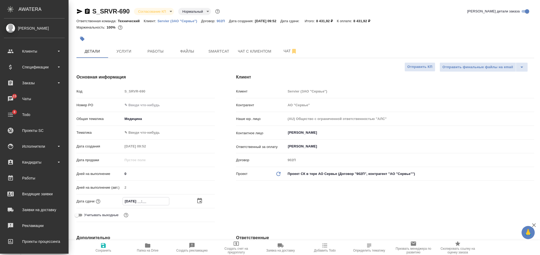
type textarea "x"
type input "14.10.2025 17:__"
type textarea "x"
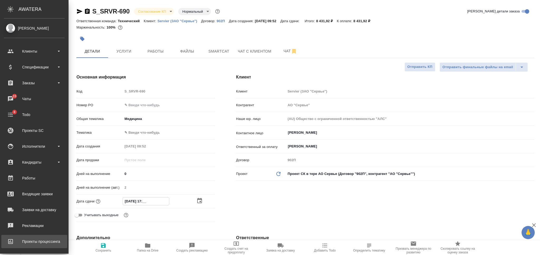
type input "14.10.2025 17:0_"
type textarea "x"
type input "14.10.2025 17:00"
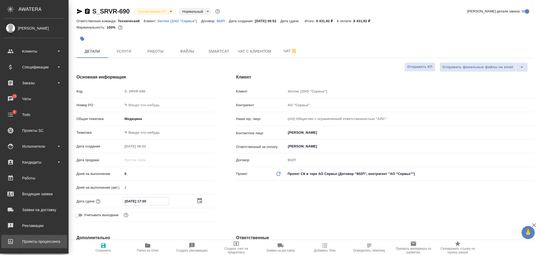
type textarea "x"
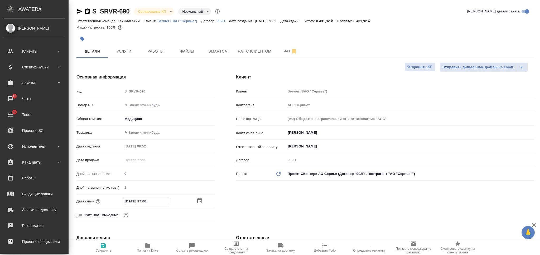
type textarea "x"
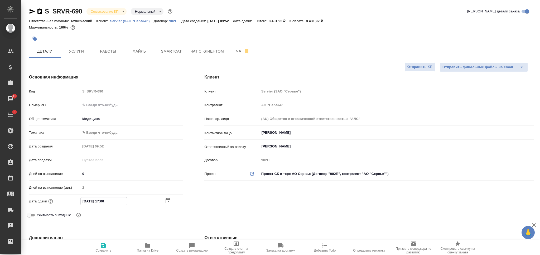
type input "14.10.2025 17:00"
click at [114, 107] on input "text" at bounding box center [131, 105] width 103 height 8
paste input "LLS 11111"
type input "LLS 11111"
type textarea "x"
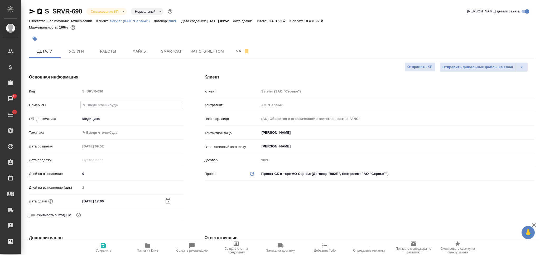
type textarea "x"
type input "LLS 11111"
click at [107, 243] on span "Сохранить" at bounding box center [103, 247] width 38 height 10
type textarea "x"
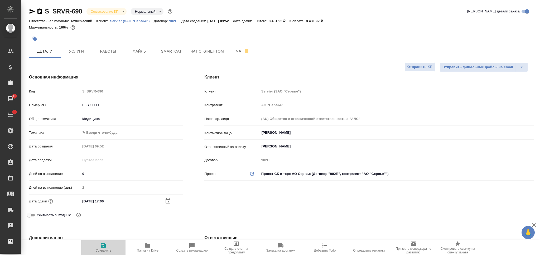
type textarea "x"
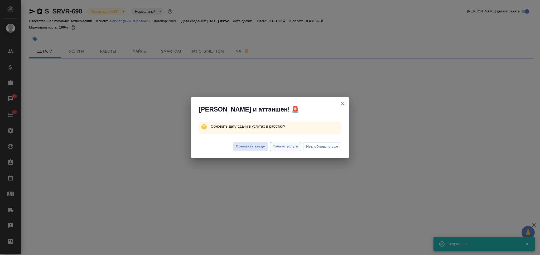
select select "RU"
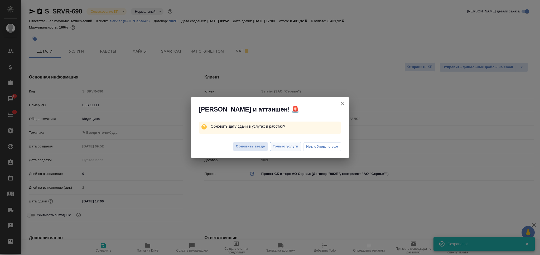
type textarea "x"
click at [286, 147] on span "Только услуги" at bounding box center [286, 146] width 26 height 6
type textarea "x"
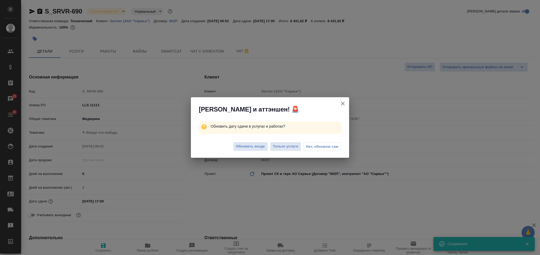
type textarea "x"
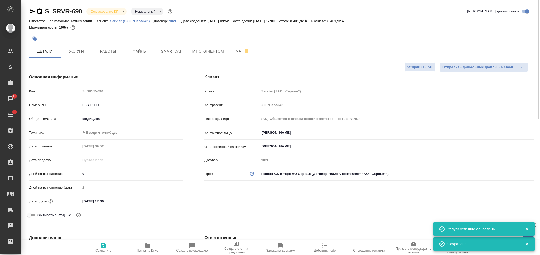
click at [111, 11] on body "🙏 .cls-1 fill:#fff; AWATERA Nikiforova Valeria Клиенты Спецификации Заказы 15 Ч…" at bounding box center [270, 127] width 540 height 255
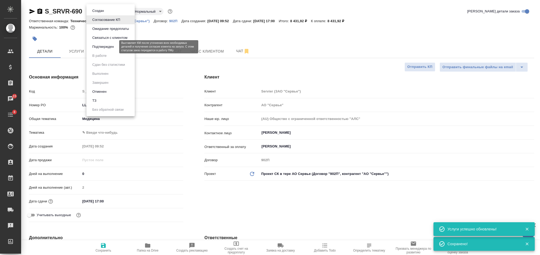
click at [111, 47] on button "Подтвержден" at bounding box center [103, 47] width 25 height 6
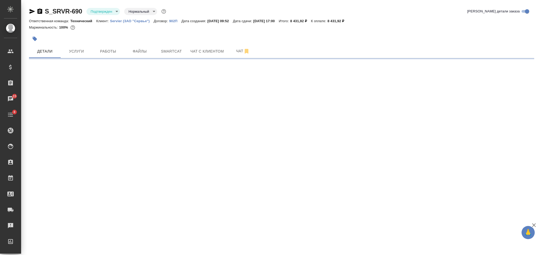
select select "RU"
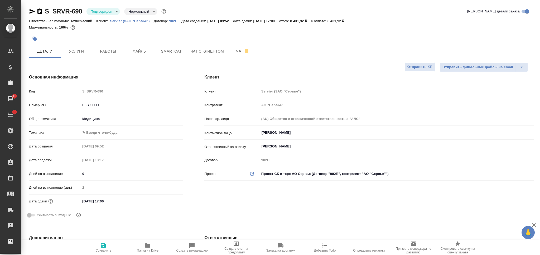
type textarea "x"
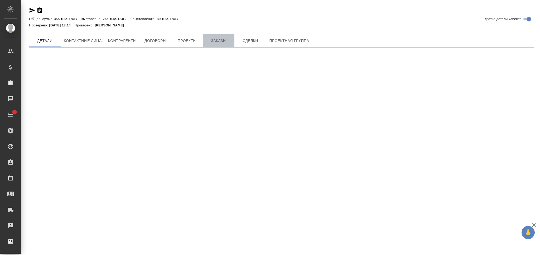
click at [216, 39] on span "Заказы" at bounding box center [218, 40] width 25 height 7
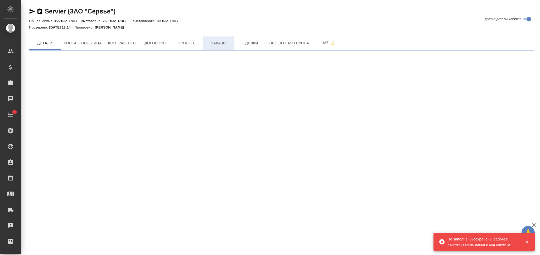
click at [212, 40] on span "Заказы" at bounding box center [218, 43] width 25 height 7
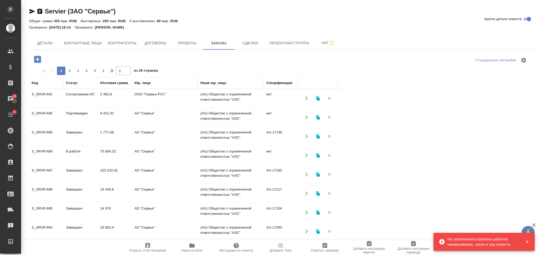
click at [139, 101] on td "ООО "Сервье РУС"" at bounding box center [165, 98] width 66 height 18
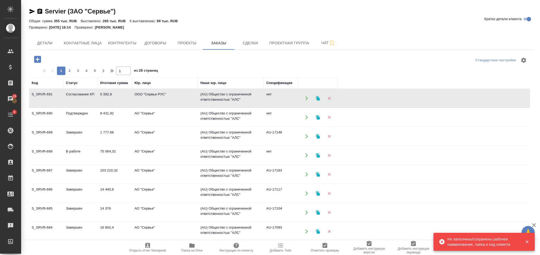
click at [139, 101] on td "ООО "Сервье РУС"" at bounding box center [165, 98] width 66 height 18
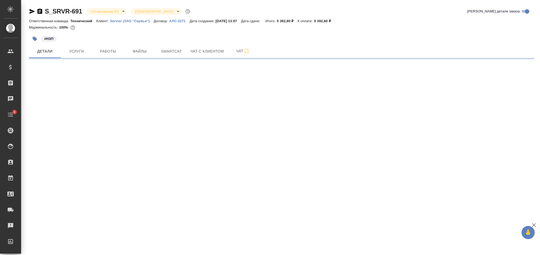
select select "RU"
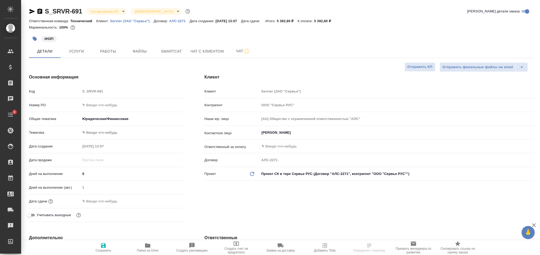
type textarea "x"
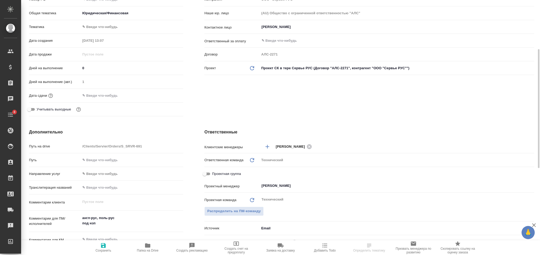
scroll to position [176, 0]
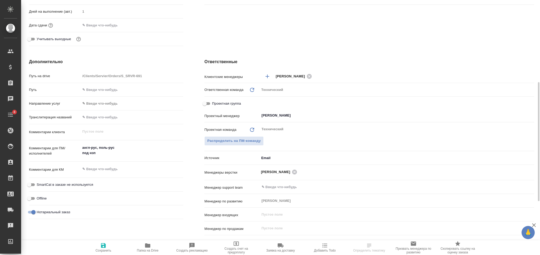
type textarea "x"
click at [107, 166] on textarea at bounding box center [132, 169] width 102 height 9
type textarea "+"
type textarea "x"
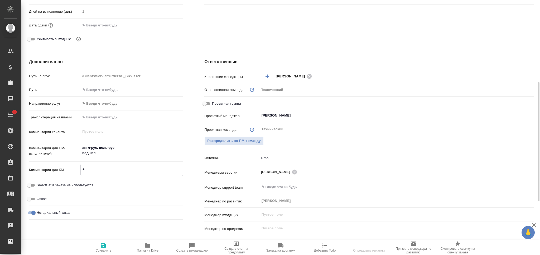
type textarea "x"
type textarea "+1"
type textarea "x"
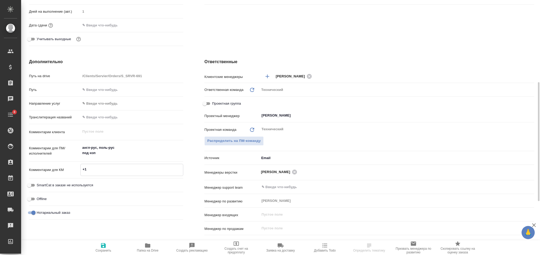
type textarea "+1"
type textarea "x"
type textarea "+1 д"
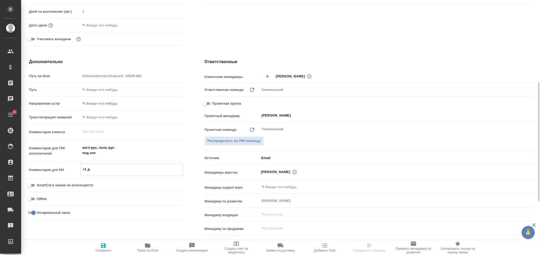
type textarea "x"
type textarea "+1 де"
type textarea "x"
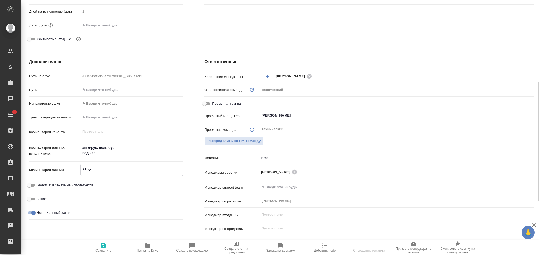
type textarea "x"
type textarea "+1 ден"
type textarea "x"
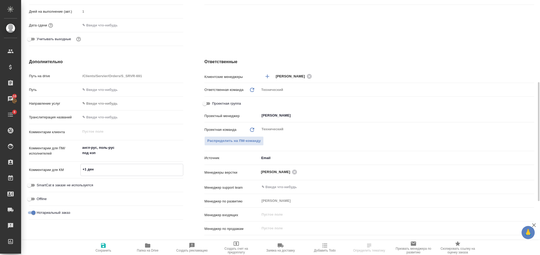
type textarea "x"
type textarea "+1 день"
type textarea "x"
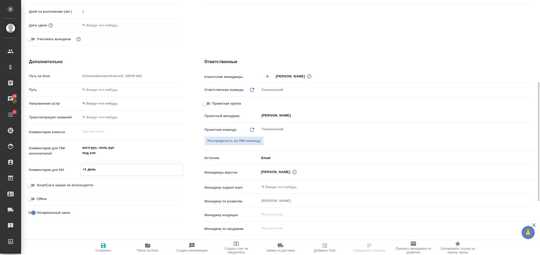
type textarea "+1 день"
type textarea "x"
type textarea "+1 день н"
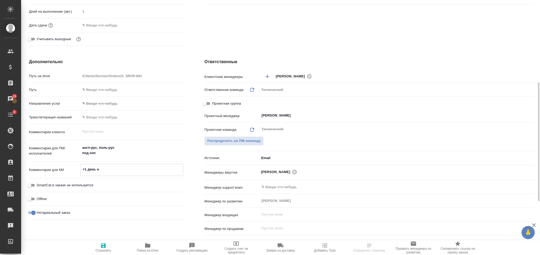
type textarea "x"
type textarea "+1 день на"
type textarea "x"
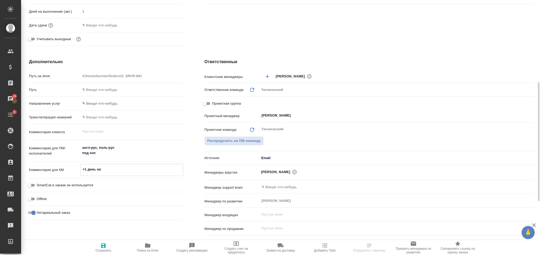
type textarea "x"
type textarea "+1 день на"
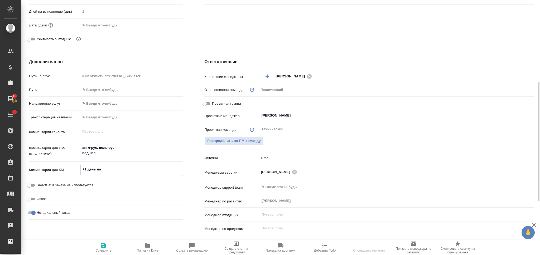
type textarea "x"
type textarea "+1 день на з"
type textarea "x"
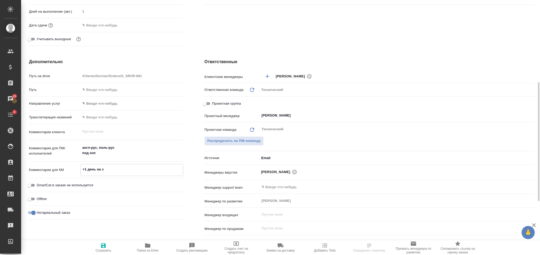
type textarea "+1 день на за"
type textarea "x"
type textarea "+1 день на зав"
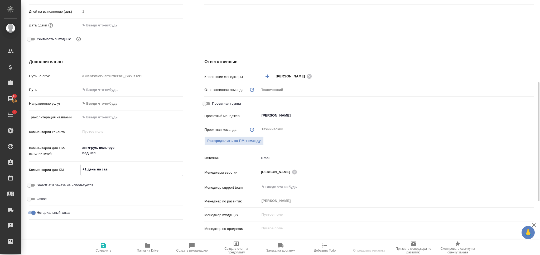
type textarea "x"
type textarea "+1 день на зав"
type textarea "x"
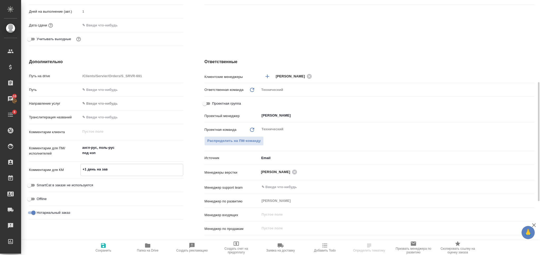
click at [105, 249] on span "Сохранить" at bounding box center [104, 250] width 16 height 4
type textarea "x"
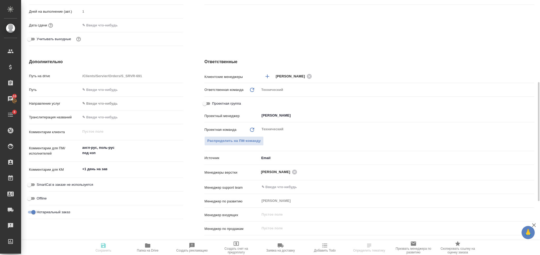
type textarea "x"
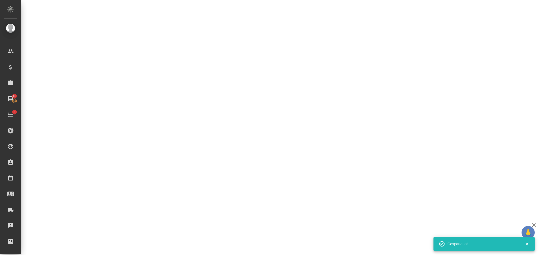
select select "RU"
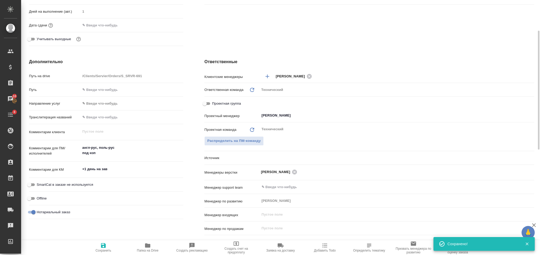
type textarea "x"
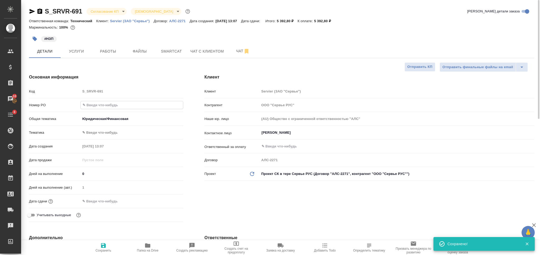
click at [101, 106] on input "text" at bounding box center [132, 105] width 102 height 8
click at [162, 136] on body "🙏 .cls-1 fill:#fff; AWATERA Nikiforova Valeria Клиенты Спецификации Заказы 16 Ч…" at bounding box center [270, 127] width 540 height 255
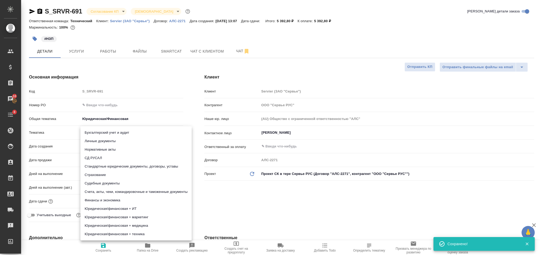
click at [60, 131] on div at bounding box center [270, 127] width 540 height 255
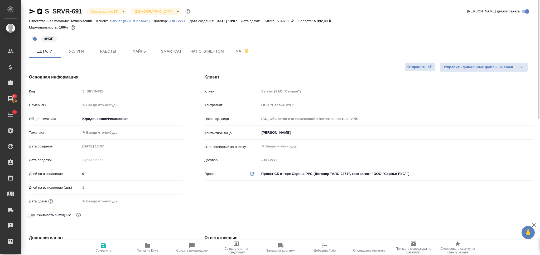
click at [100, 203] on input "text" at bounding box center [103, 201] width 46 height 8
click at [116, 201] on input "text" at bounding box center [104, 201] width 46 height 8
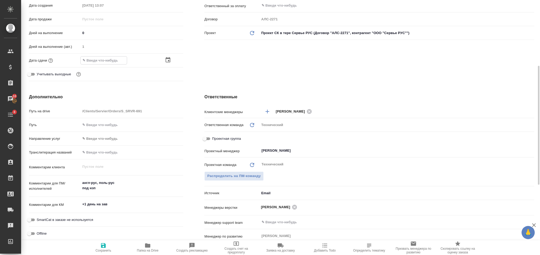
type input "1_.__.____ __:__"
type textarea "x"
type input "13.__.____ __:__"
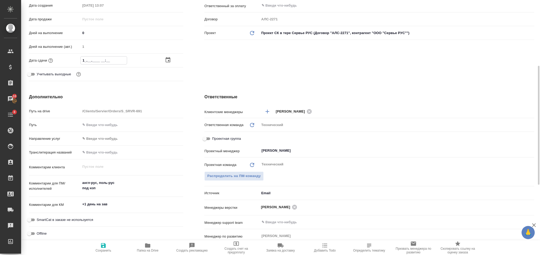
type textarea "x"
type input "13.1_.____ __:__"
type textarea "x"
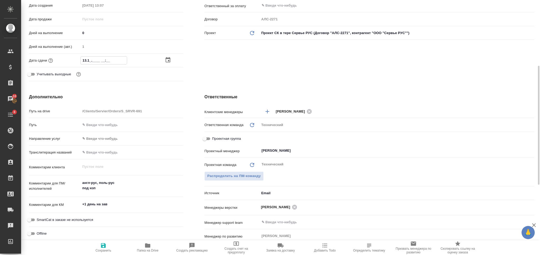
type textarea "x"
type input "13.10.____ __:__"
type textarea "x"
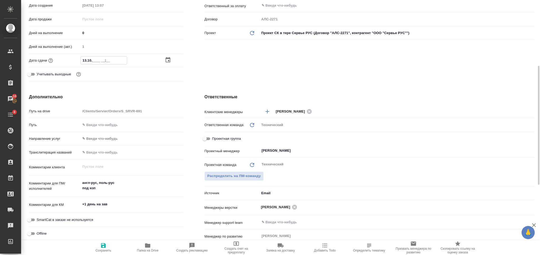
type textarea "x"
type input "13.10.2___ __:__"
type textarea "x"
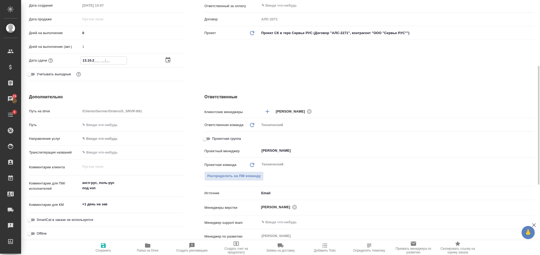
type input "13.10.20__ __:__"
type textarea "x"
type input "13.10.202_ __:__"
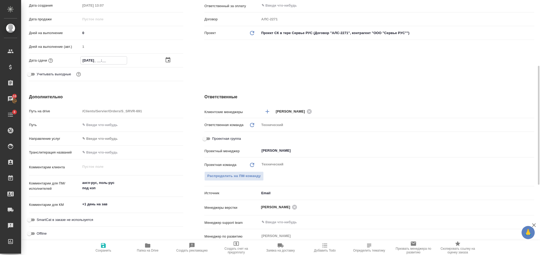
type textarea "x"
type input "13.10.2025 __:__"
type textarea "x"
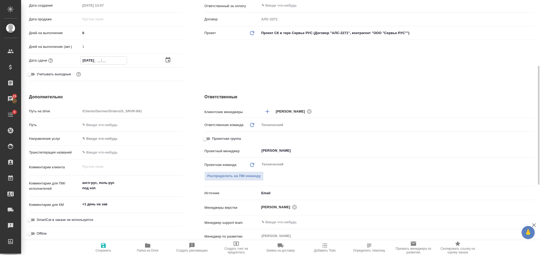
type textarea "x"
type input "13.10.2025 1_:__"
type textarea "x"
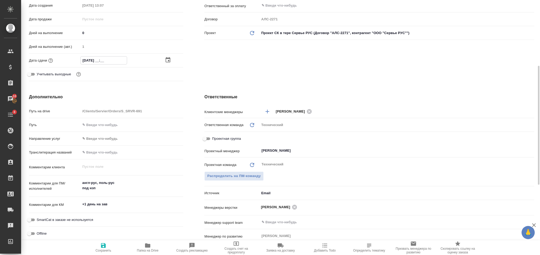
type textarea "x"
type input "13.10.2025 17:__"
type textarea "x"
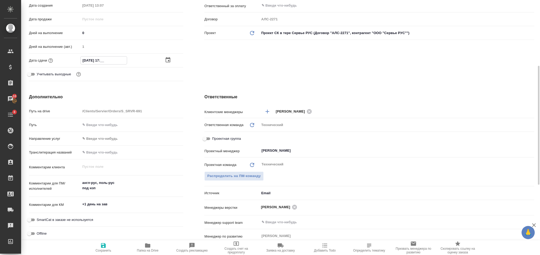
type input "13.10.2025 17:0_"
type textarea "x"
type input "13.10.2025 17:00"
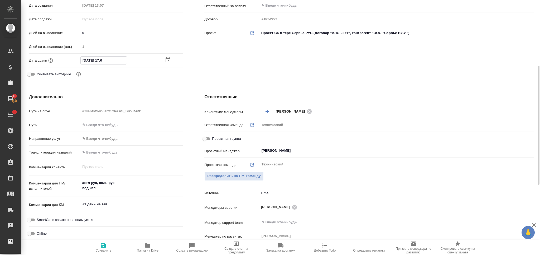
type textarea "x"
type input "13.10.2025 17:00"
click at [102, 245] on icon "button" at bounding box center [103, 245] width 5 height 5
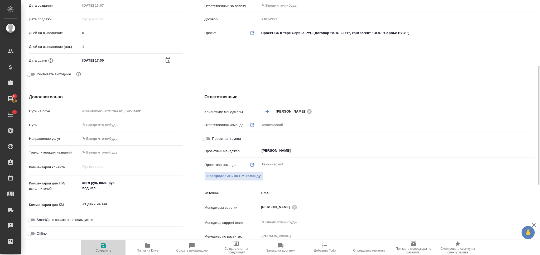
type textarea "x"
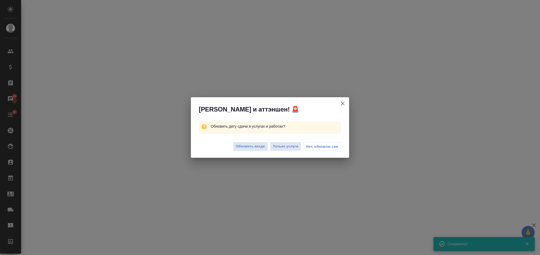
select select "RU"
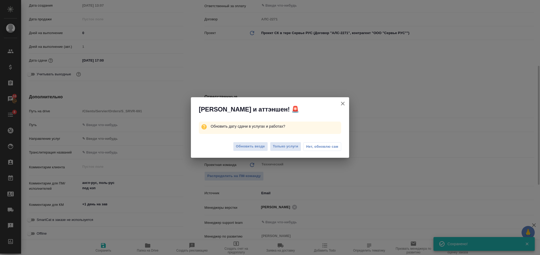
type textarea "x"
click at [282, 147] on span "Только услуги" at bounding box center [286, 146] width 26 height 6
type textarea "x"
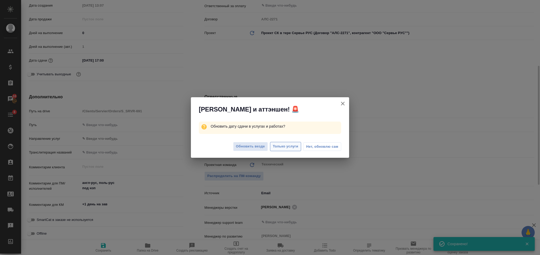
type textarea "x"
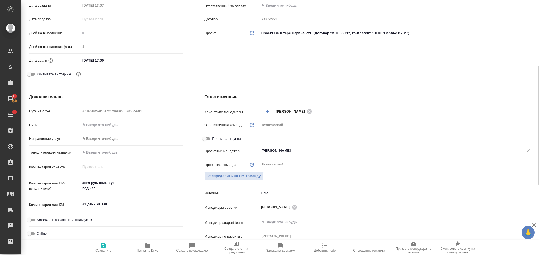
click at [529, 150] on icon "Очистить" at bounding box center [528, 150] width 5 height 5
type textarea "x"
click at [103, 241] on button "Сохранить" at bounding box center [103, 247] width 44 height 15
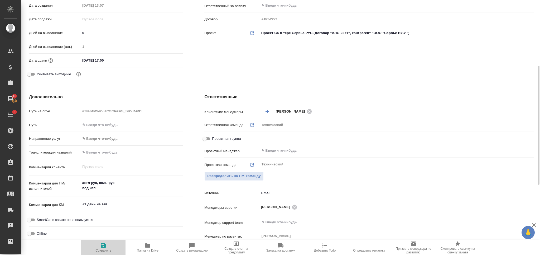
type textarea "x"
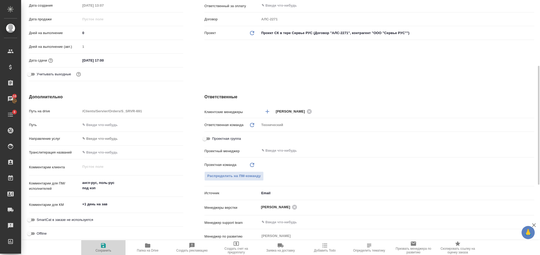
type textarea "x"
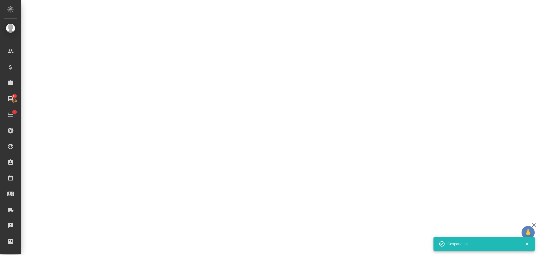
select select "RU"
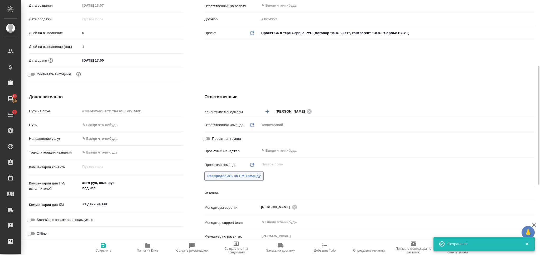
type textarea "x"
click at [222, 176] on span "Распределить на ПМ-команду" at bounding box center [234, 176] width 54 height 6
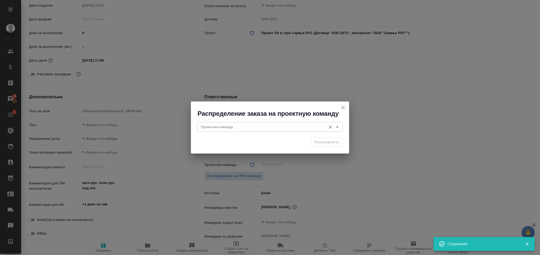
click at [217, 131] on div "Проектная команда Проектная команда" at bounding box center [270, 126] width 146 height 13
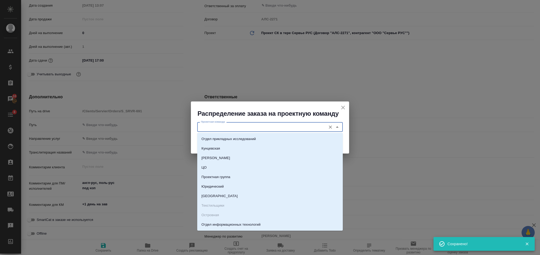
click at [216, 130] on input "Проектная команда" at bounding box center [261, 127] width 125 height 6
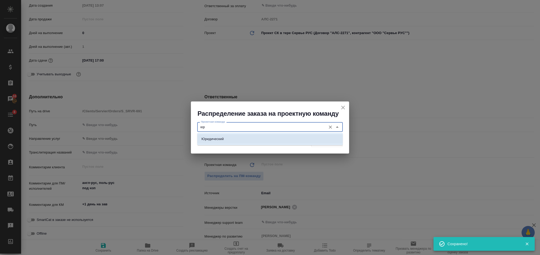
click at [248, 140] on li "Юридический" at bounding box center [270, 139] width 146 height 10
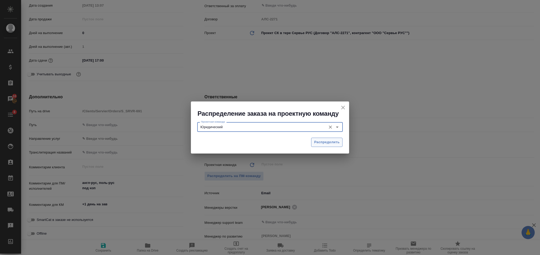
type input "Юридический"
click at [319, 141] on span "Распределить" at bounding box center [327, 142] width 26 height 6
type textarea "x"
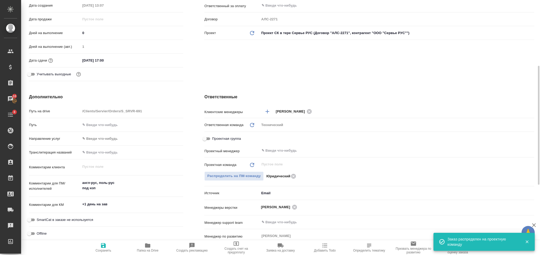
click at [100, 248] on span "Сохранить" at bounding box center [104, 250] width 16 height 4
type textarea "x"
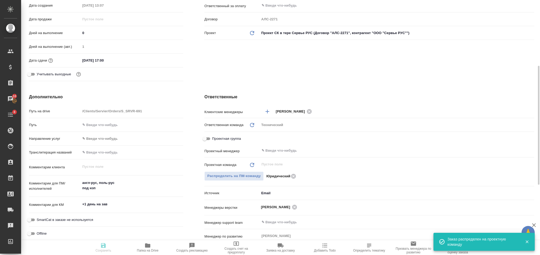
type textarea "x"
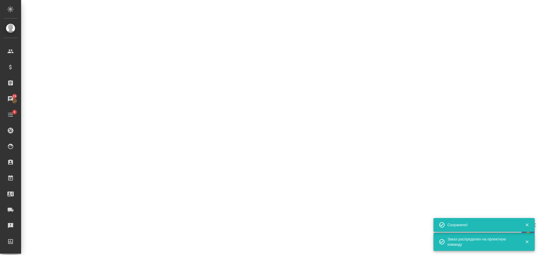
select select "RU"
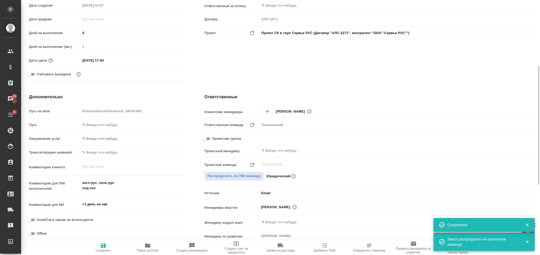
type textarea "x"
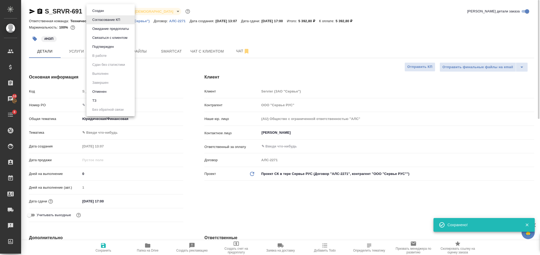
click at [103, 12] on body "🙏 .cls-1 fill:#fff; AWATERA Nikiforova Valeria Клиенты Спецификации Заказы 16 Ч…" at bounding box center [270, 127] width 540 height 255
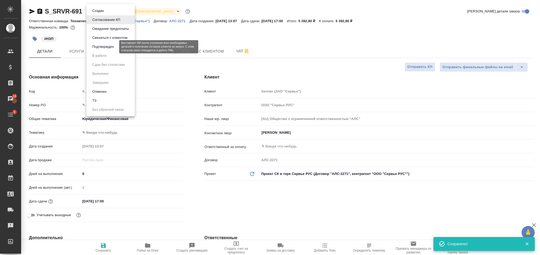
click at [108, 48] on button "Подтвержден" at bounding box center [103, 47] width 25 height 6
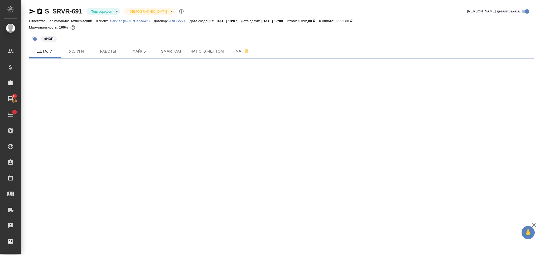
select select "RU"
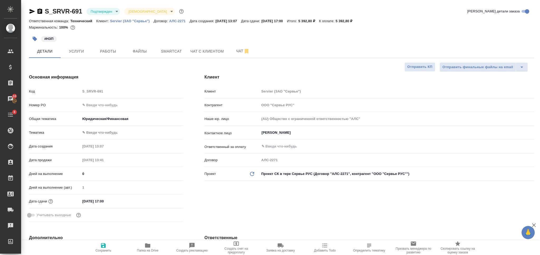
type textarea "x"
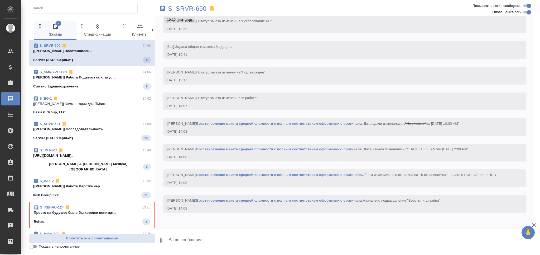
scroll to position [1011, 0]
click at [100, 217] on div "Rehau 3" at bounding box center [92, 220] width 117 height 6
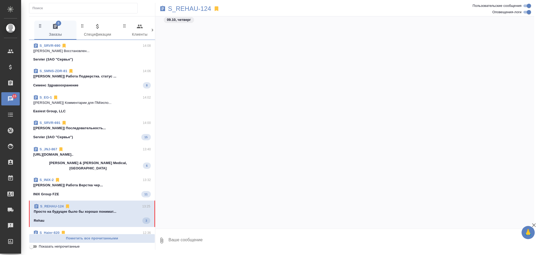
scroll to position [4554, 0]
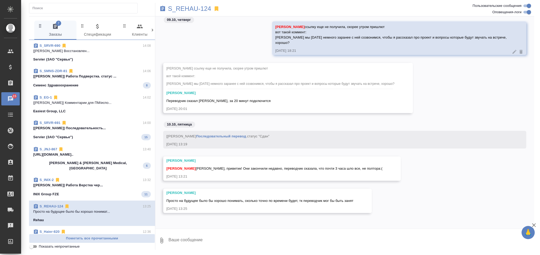
click at [308, 221] on div "09.10, [DATE] [PERSON_NAME], ждем ссылку [DATE] 17:56 [PERSON_NAME] ссылку еще …" at bounding box center [344, 122] width 379 height 212
click at [302, 235] on textarea at bounding box center [351, 240] width 367 height 18
type textarea "ох, окей"
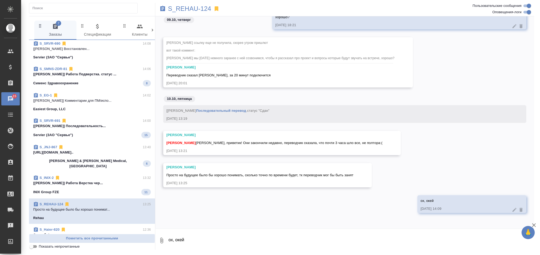
scroll to position [0, 0]
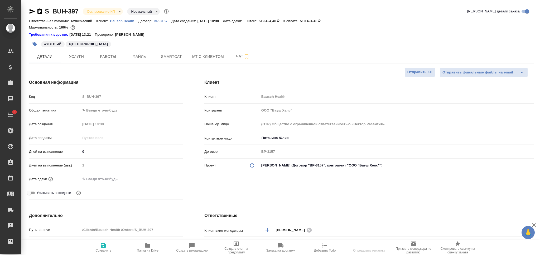
select select "RU"
click at [237, 56] on span "Чат" at bounding box center [242, 56] width 25 height 7
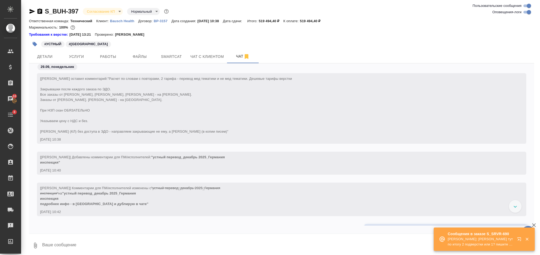
click at [166, 238] on textarea at bounding box center [288, 245] width 493 height 18
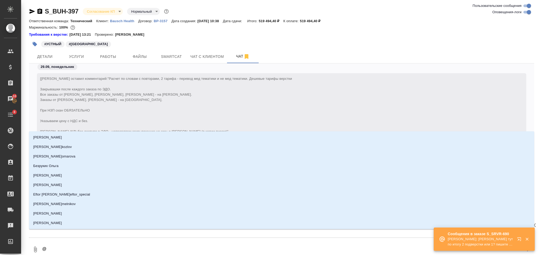
type textarea "@Ф"
type input "Ф"
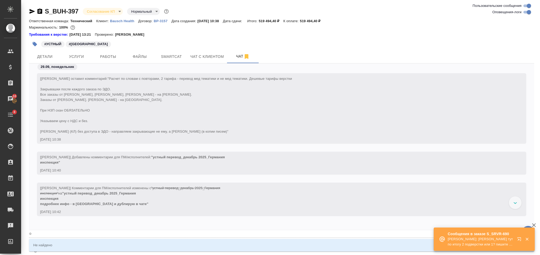
type textarea "@Фк"
type input "Фк"
type textarea "@Ф"
type input "Ф"
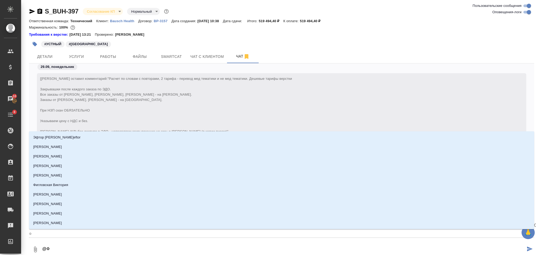
type textarea "@Фе"
type input "Фе"
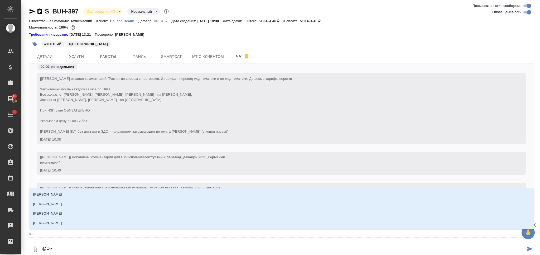
type textarea "@Фед"
type input "Фед"
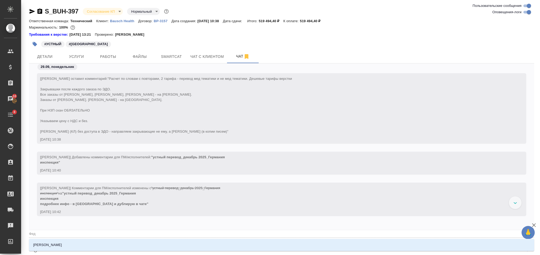
type textarea "@Федо"
type input "Федо"
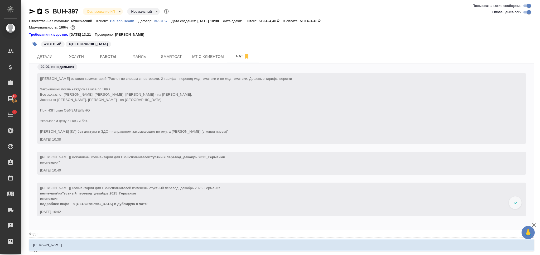
click at [179, 241] on li "[PERSON_NAME]" at bounding box center [282, 245] width 506 height 10
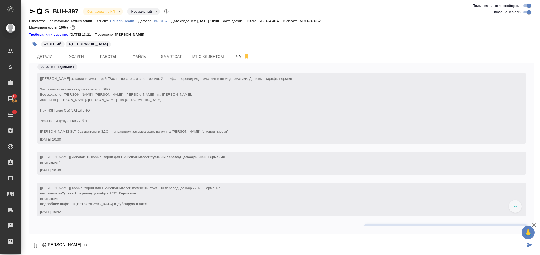
paste textarea "Небольшие правки: в связи с тем, что у производителя часть документов на немецк…"
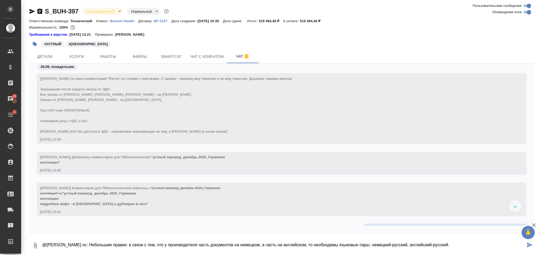
scroll to position [14, 0]
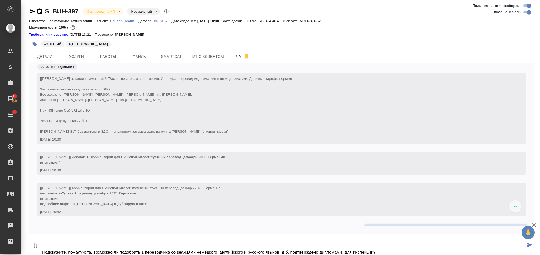
type textarea "@[PERSON_NAME] ос: Небольшие правки: в связи с тем, что у производителя часть д…"
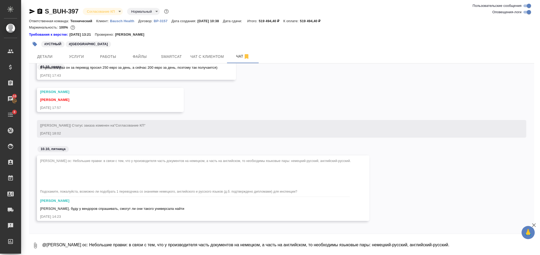
scroll to position [2309, 0]
